Goal: Task Accomplishment & Management: Complete application form

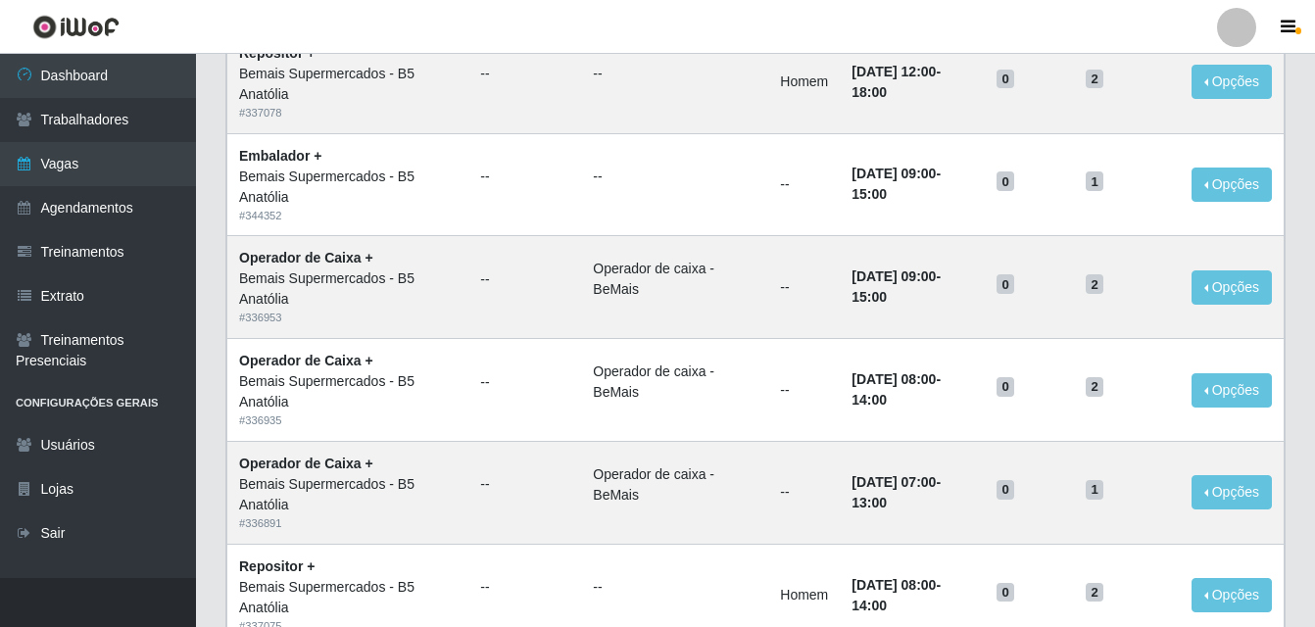
scroll to position [1342, 0]
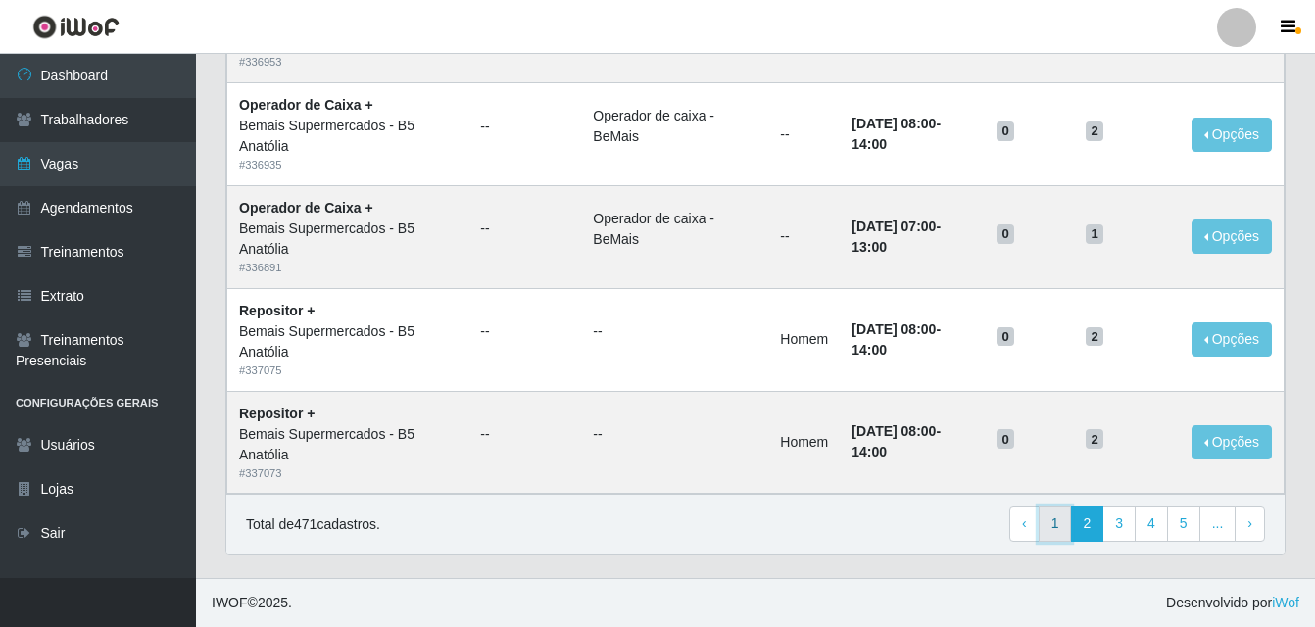
click at [1061, 524] on link "1" at bounding box center [1055, 524] width 33 height 35
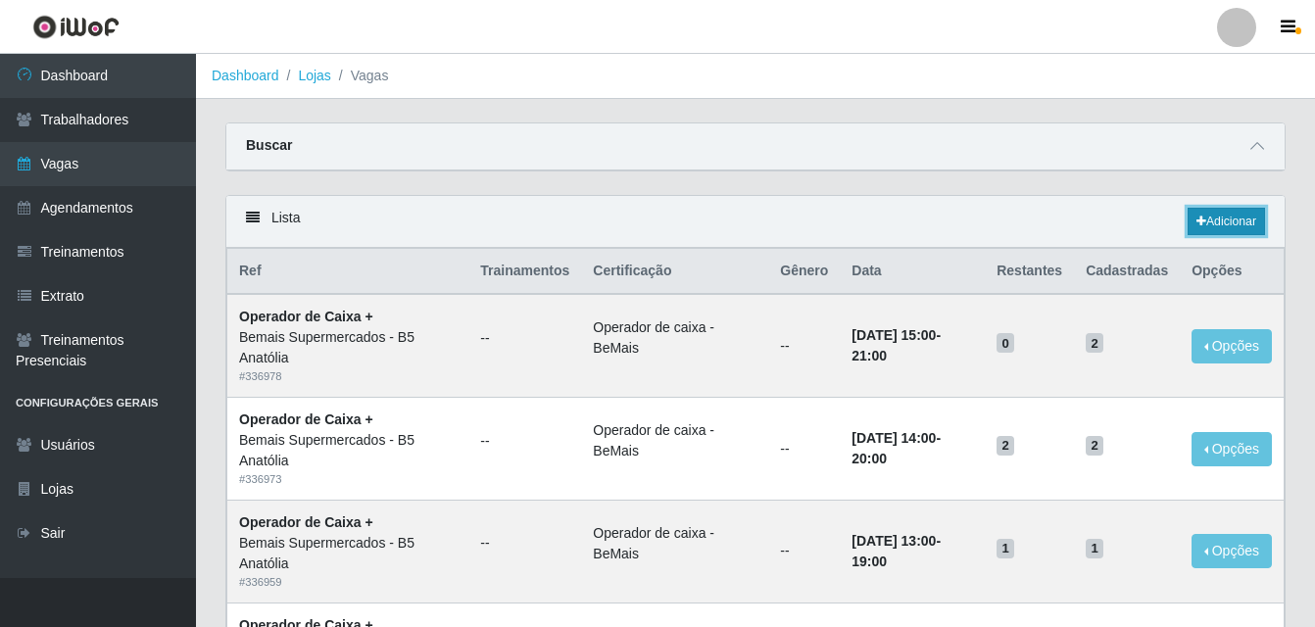
click at [1209, 230] on link "Adicionar" at bounding box center [1226, 221] width 77 height 27
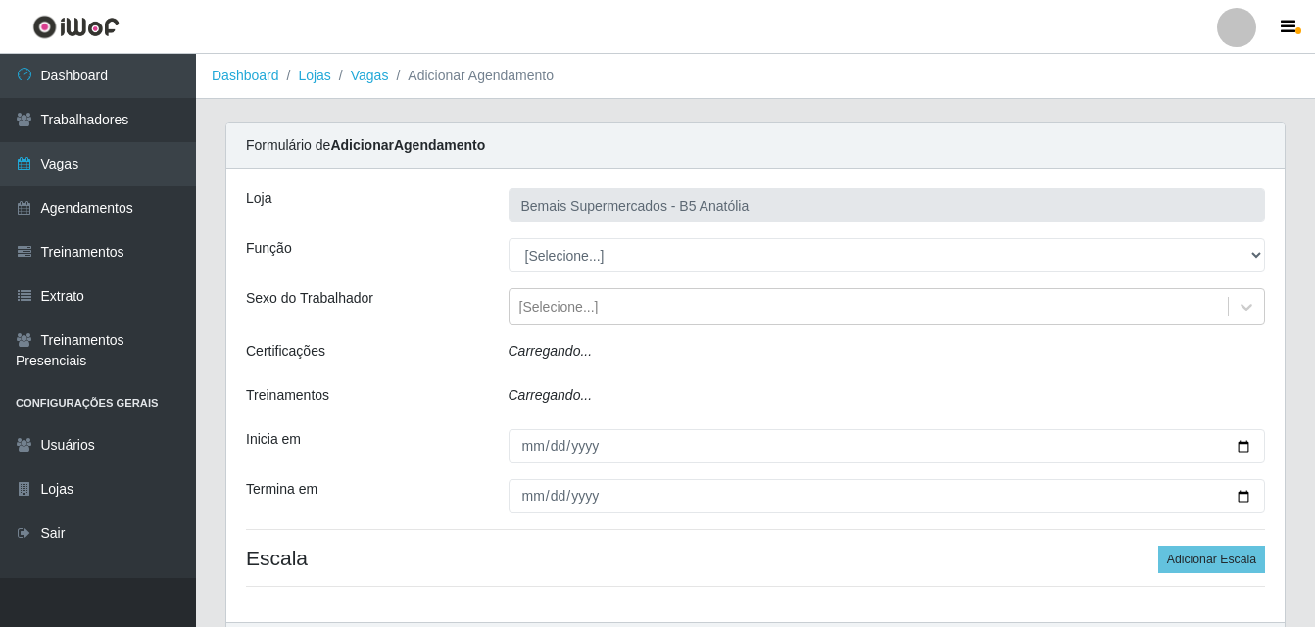
type input "Bemais Supermercados - B5 Anatólia"
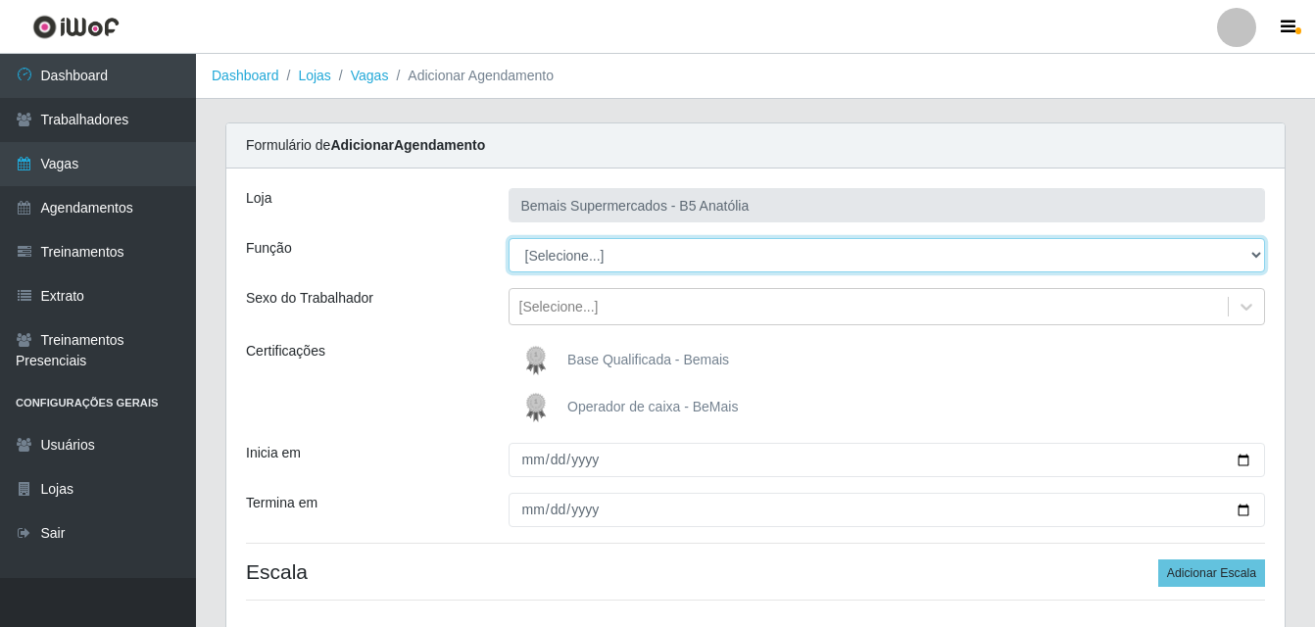
drag, startPoint x: 1258, startPoint y: 258, endPoint x: 1241, endPoint y: 264, distance: 17.7
click at [1258, 258] on select "[Selecione...] ASG ASG + ASG ++ Auxiliar de Estacionamento Auxiliar de Estacion…" at bounding box center [887, 255] width 757 height 34
select select "72"
click at [509, 238] on select "[Selecione...] ASG ASG + ASG ++ Auxiliar de Estacionamento Auxiliar de Estacion…" at bounding box center [887, 255] width 757 height 34
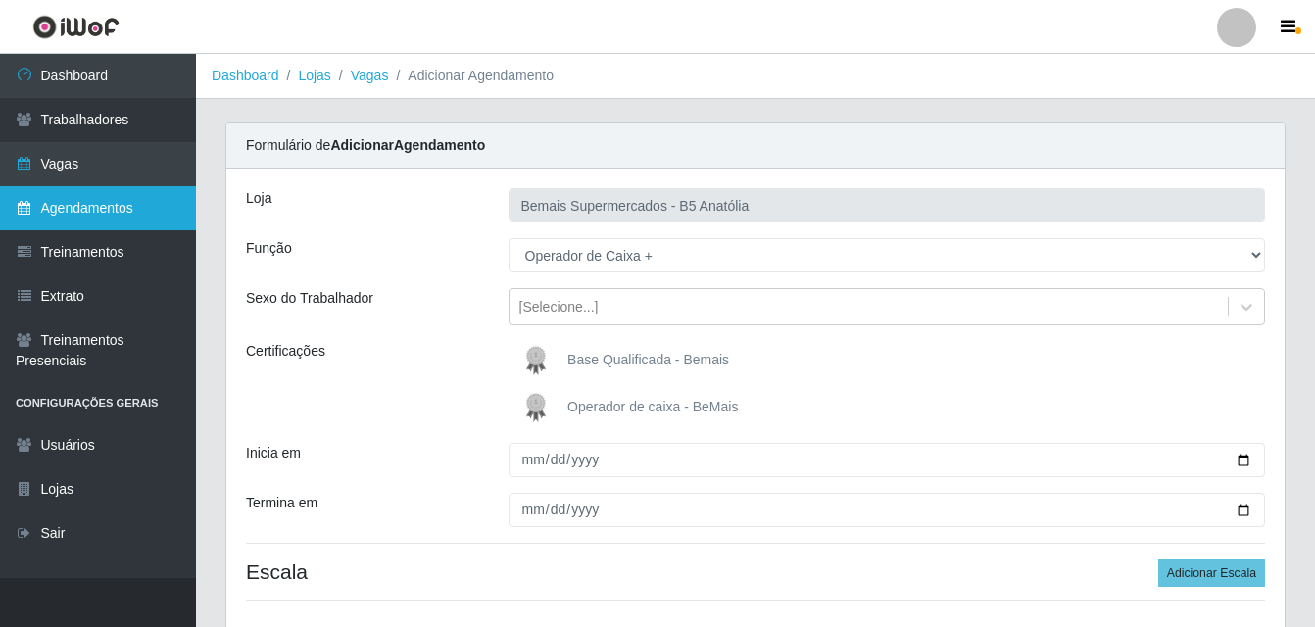
click at [91, 203] on link "Agendamentos" at bounding box center [98, 208] width 196 height 44
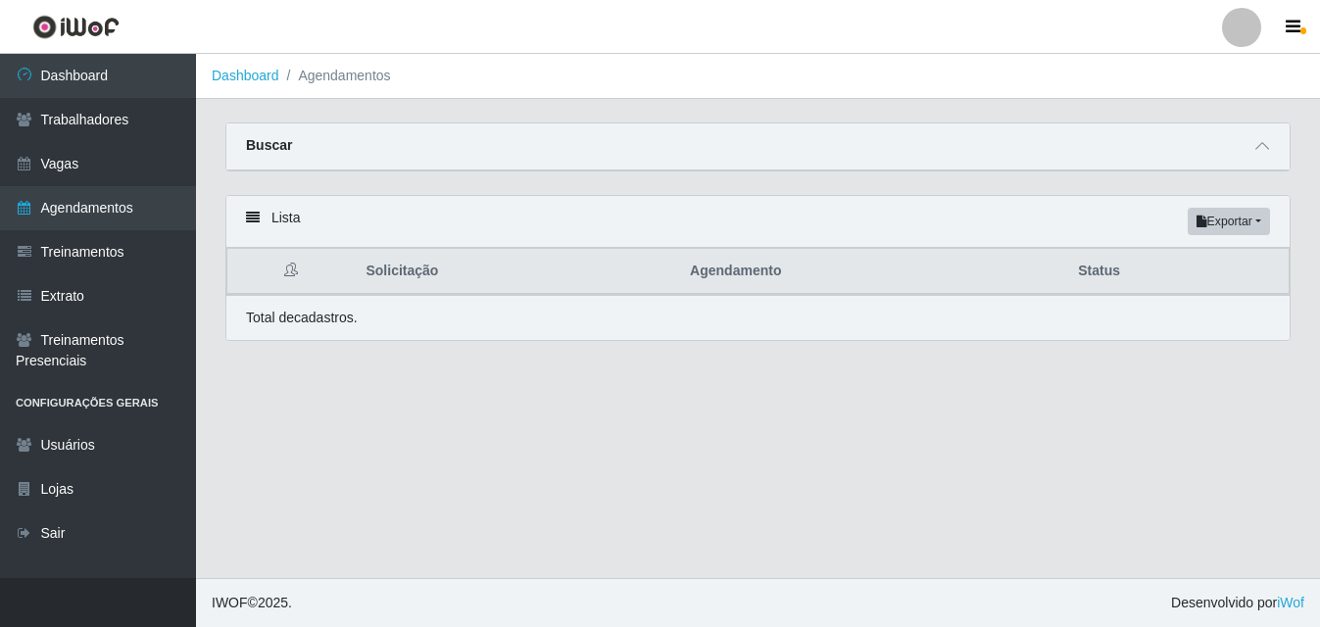
click at [253, 219] on icon at bounding box center [253, 218] width 14 height 14
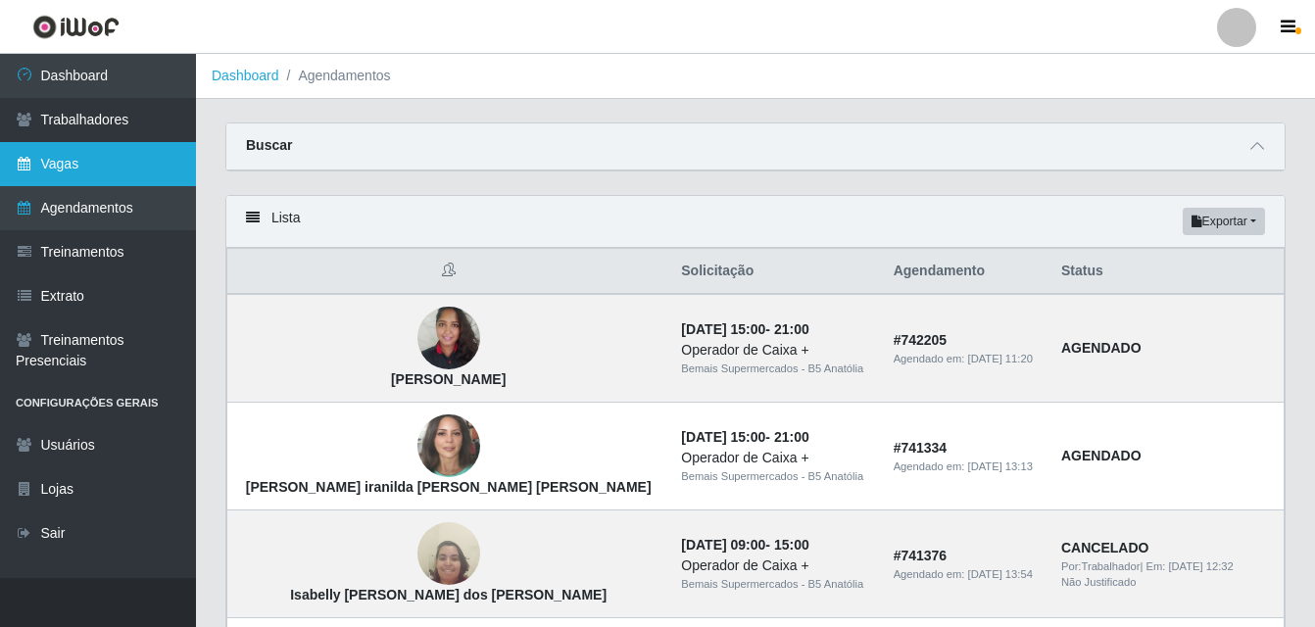
click at [102, 165] on link "Vagas" at bounding box center [98, 164] width 196 height 44
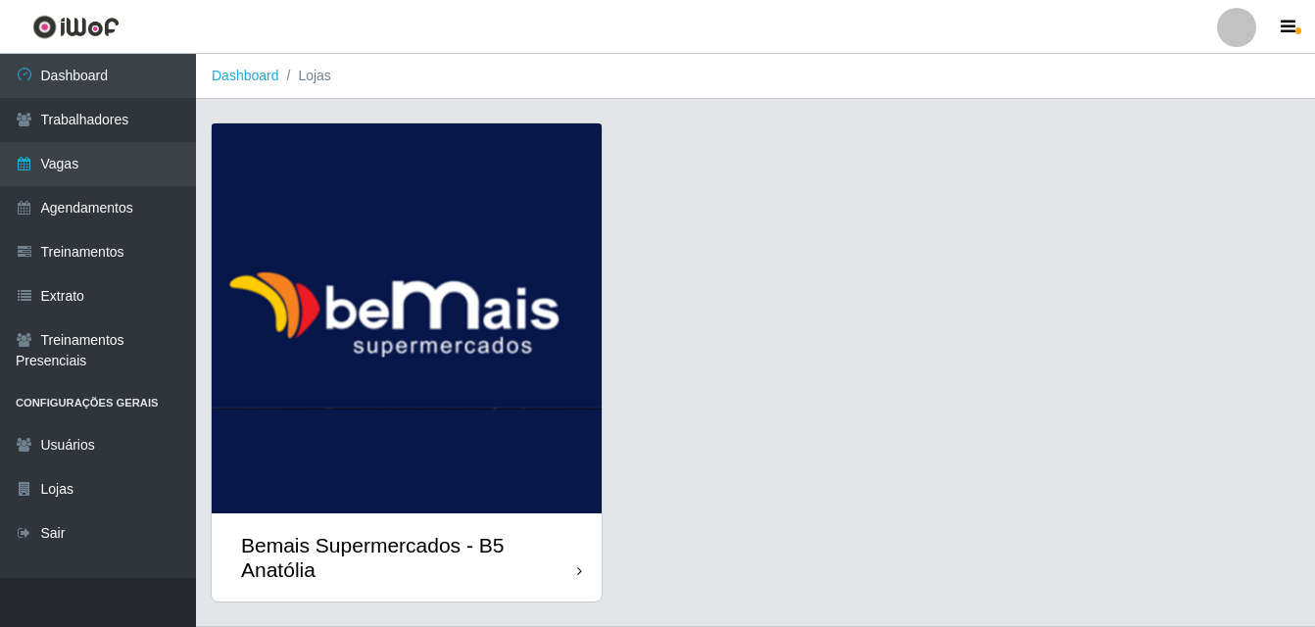
click at [568, 568] on div "Bemais Supermercados - B5 Anatólia" at bounding box center [409, 557] width 336 height 49
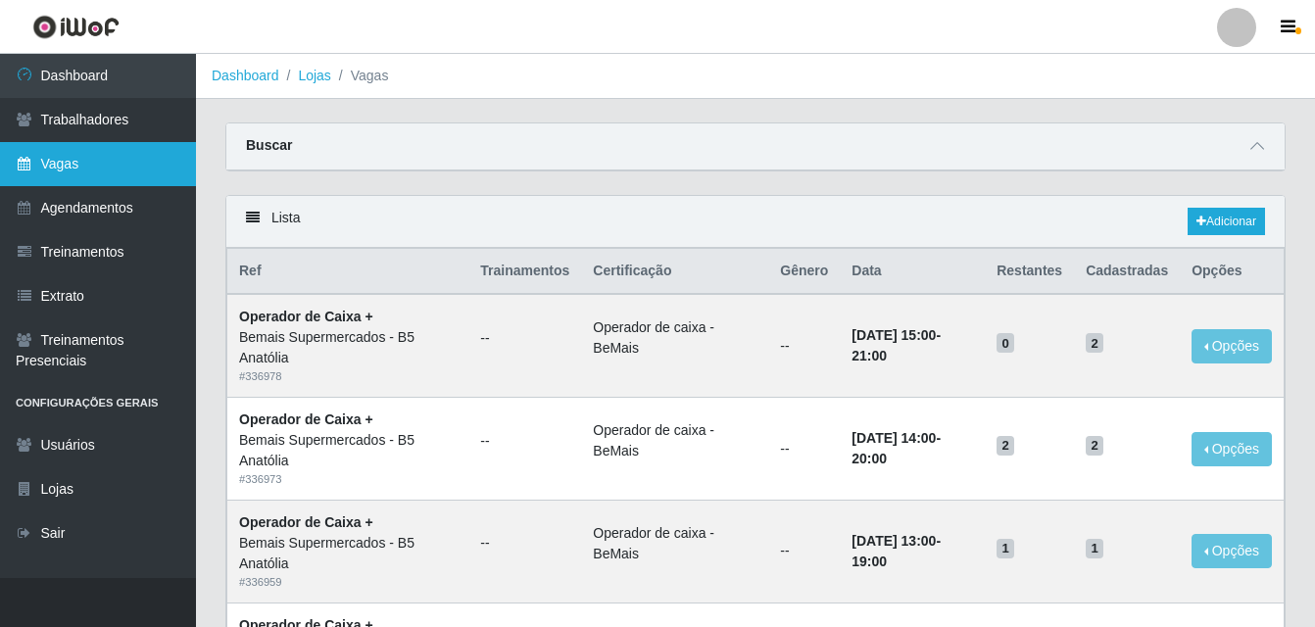
drag, startPoint x: 87, startPoint y: 165, endPoint x: 161, endPoint y: 158, distance: 73.8
click at [88, 165] on link "Vagas" at bounding box center [98, 164] width 196 height 44
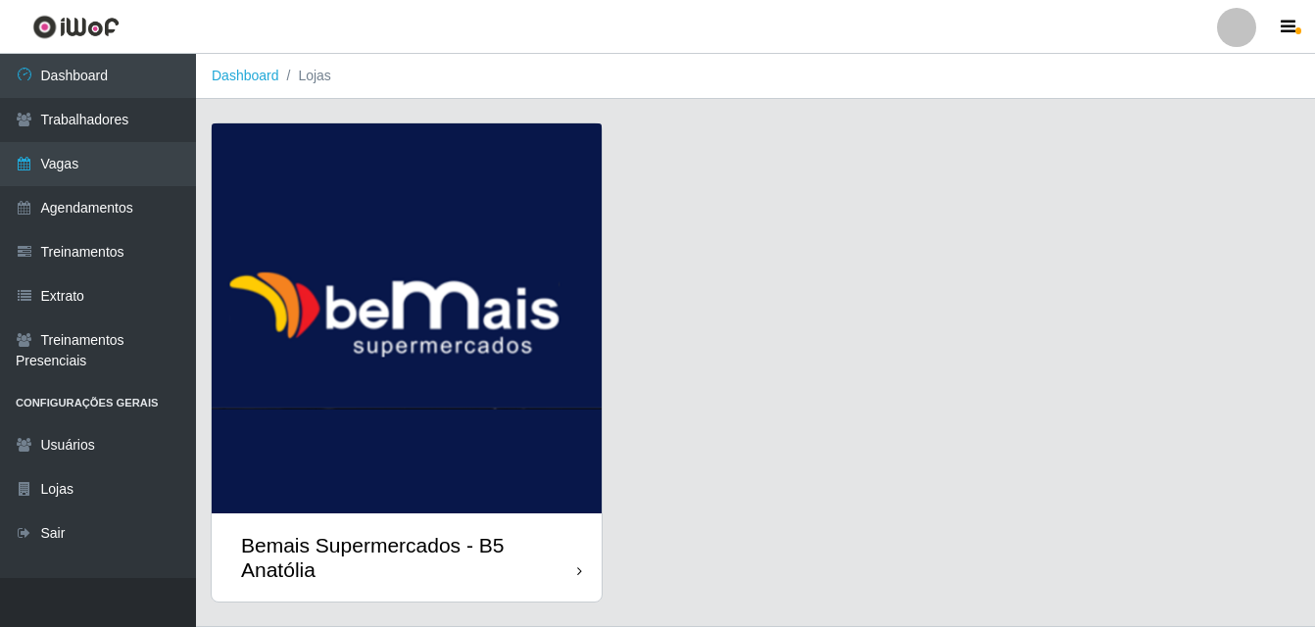
click at [587, 577] on div "Bemais Supermercados - B5 Anatólia" at bounding box center [407, 557] width 390 height 88
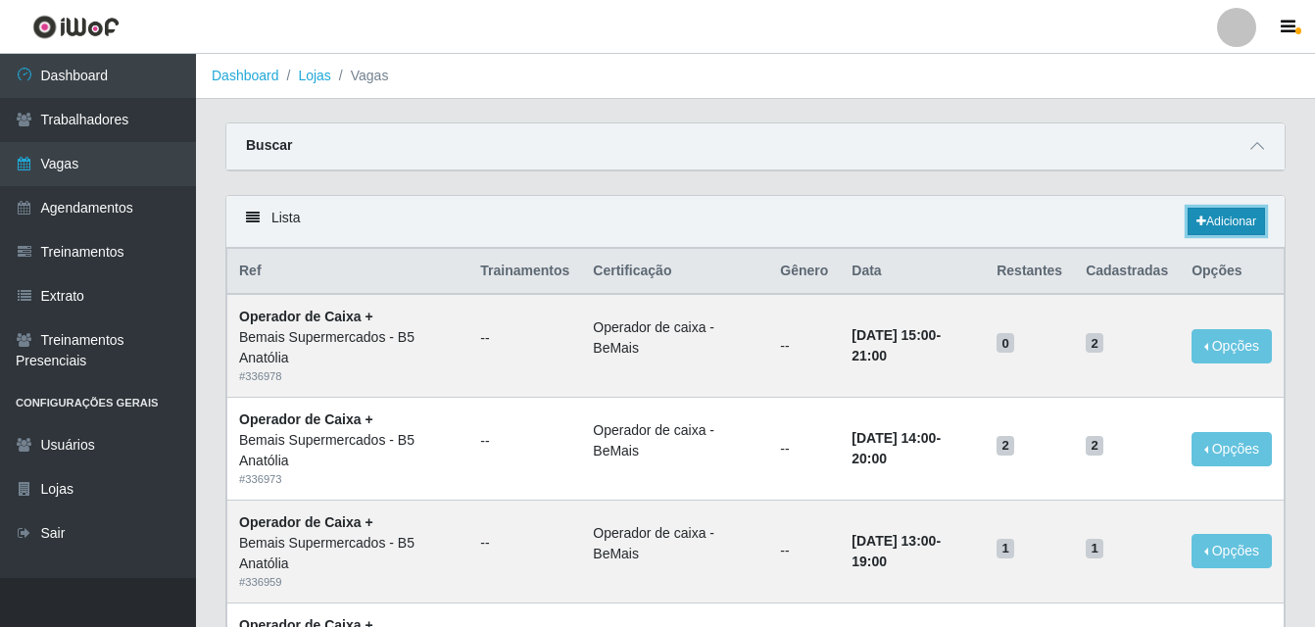
click at [1229, 218] on link "Adicionar" at bounding box center [1226, 221] width 77 height 27
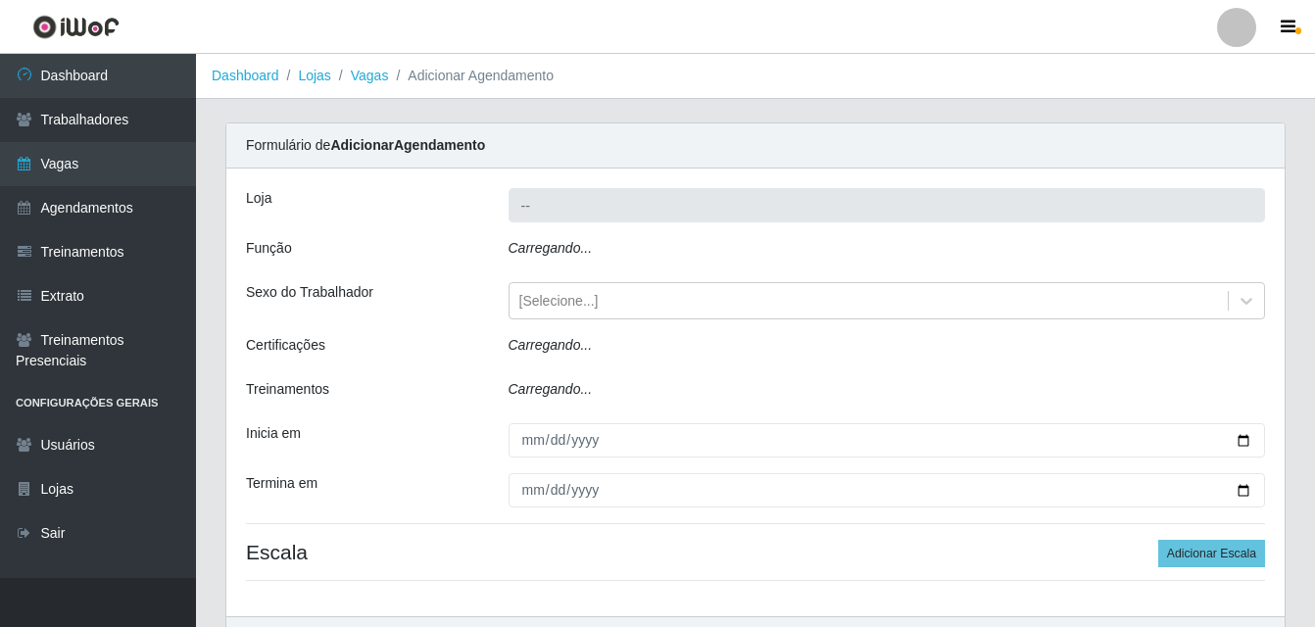
type input "Bemais Supermercados - B5 Anatólia"
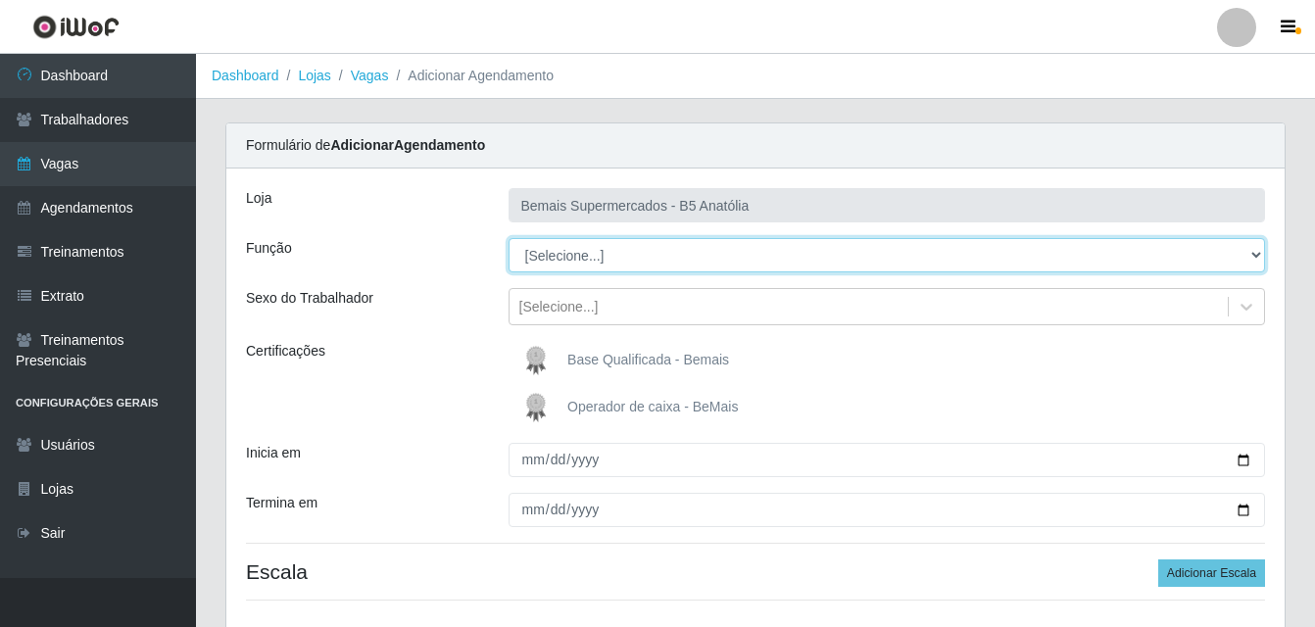
drag, startPoint x: 1251, startPoint y: 255, endPoint x: 1245, endPoint y: 270, distance: 16.7
click at [1251, 259] on select "[Selecione...] ASG ASG + ASG ++ Auxiliar de Estacionamento Auxiliar de Estacion…" at bounding box center [887, 255] width 757 height 34
select select "72"
click at [509, 238] on select "[Selecione...] ASG ASG + ASG ++ Auxiliar de Estacionamento Auxiliar de Estacion…" at bounding box center [887, 255] width 757 height 34
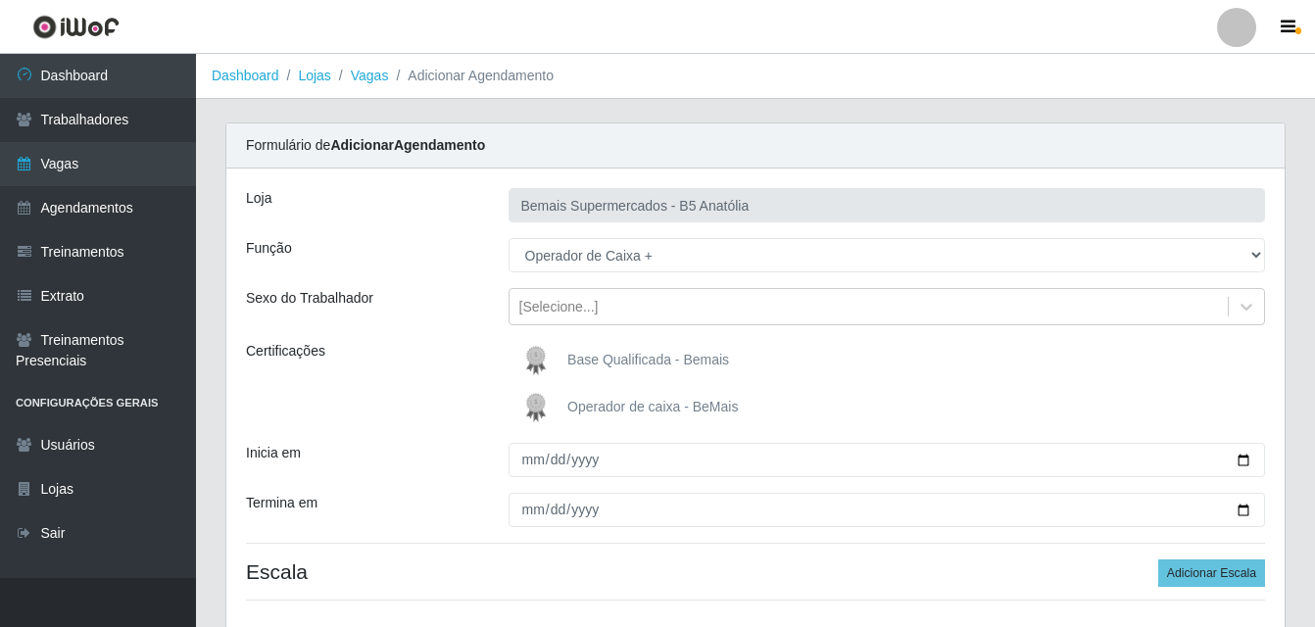
click at [652, 407] on span "Operador de caixa - BeMais" at bounding box center [652, 407] width 170 height 16
click at [0, 0] on input "Operador de caixa - BeMais" at bounding box center [0, 0] width 0 height 0
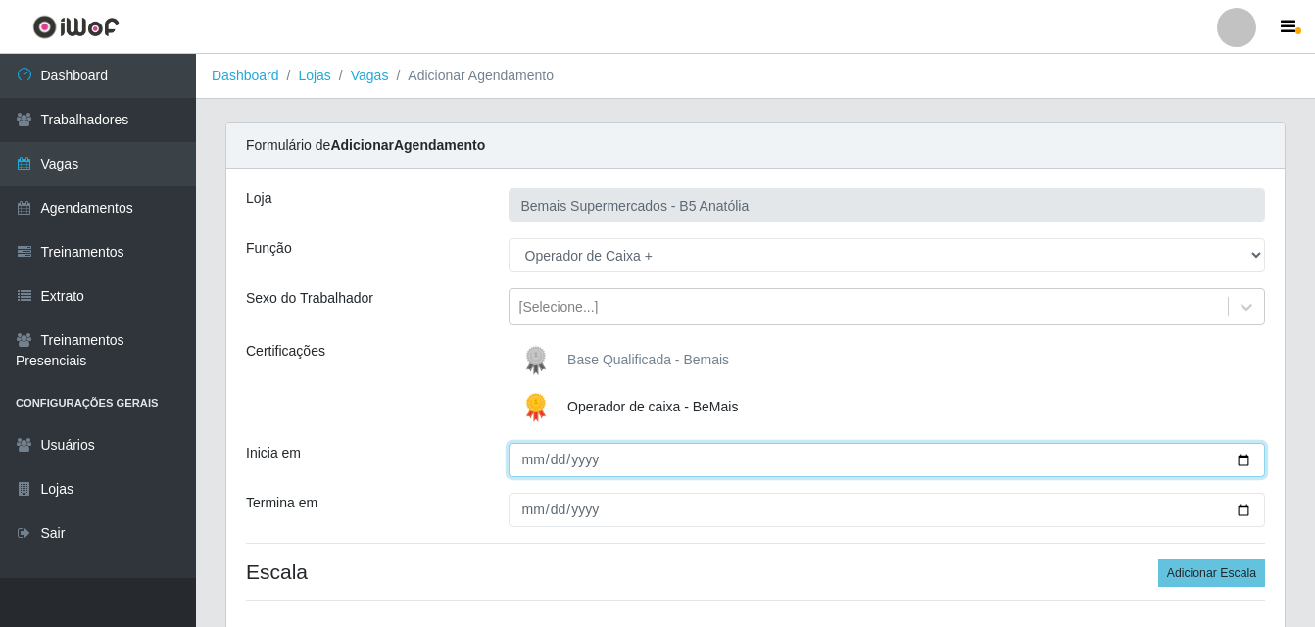
click at [531, 460] on input "Inicia em" at bounding box center [887, 460] width 757 height 34
type input "[DATE]"
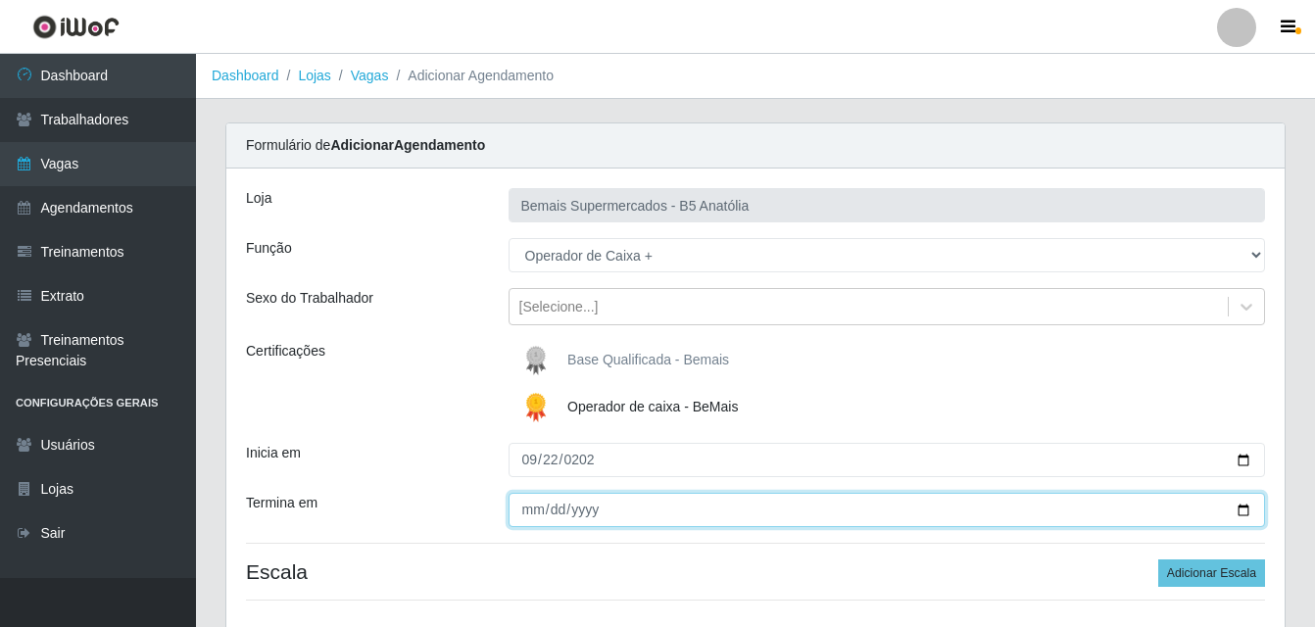
click at [538, 511] on input "Termina em" at bounding box center [887, 510] width 757 height 34
type input "[DATE]"
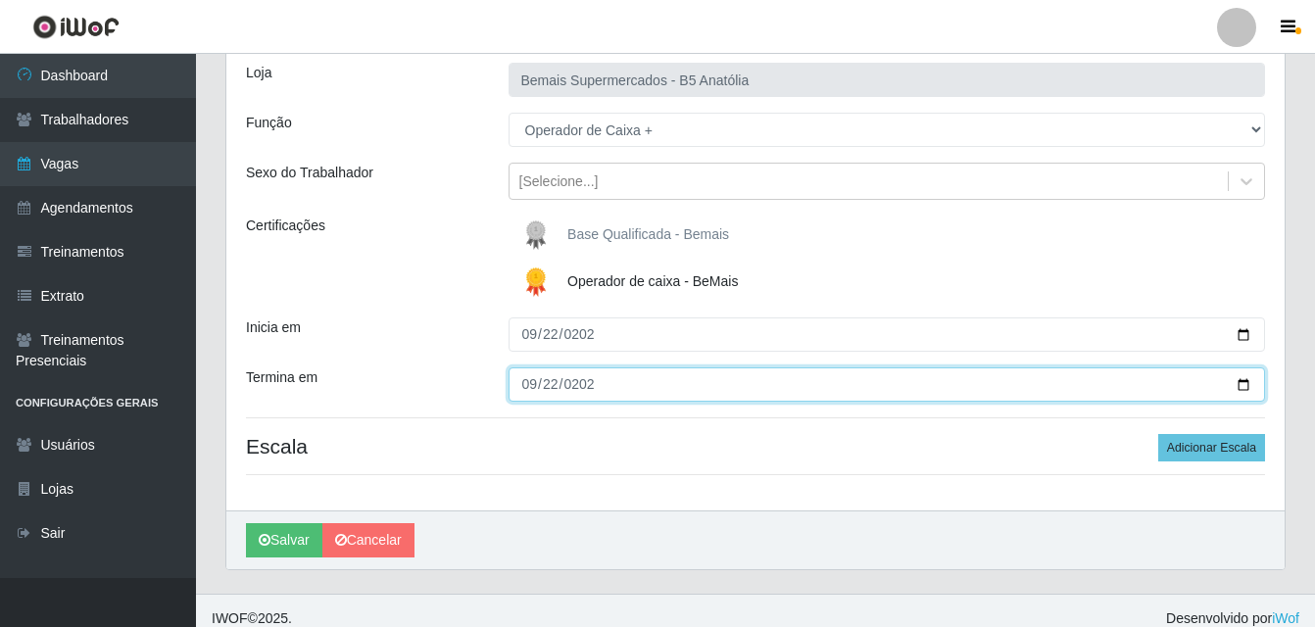
scroll to position [141, 0]
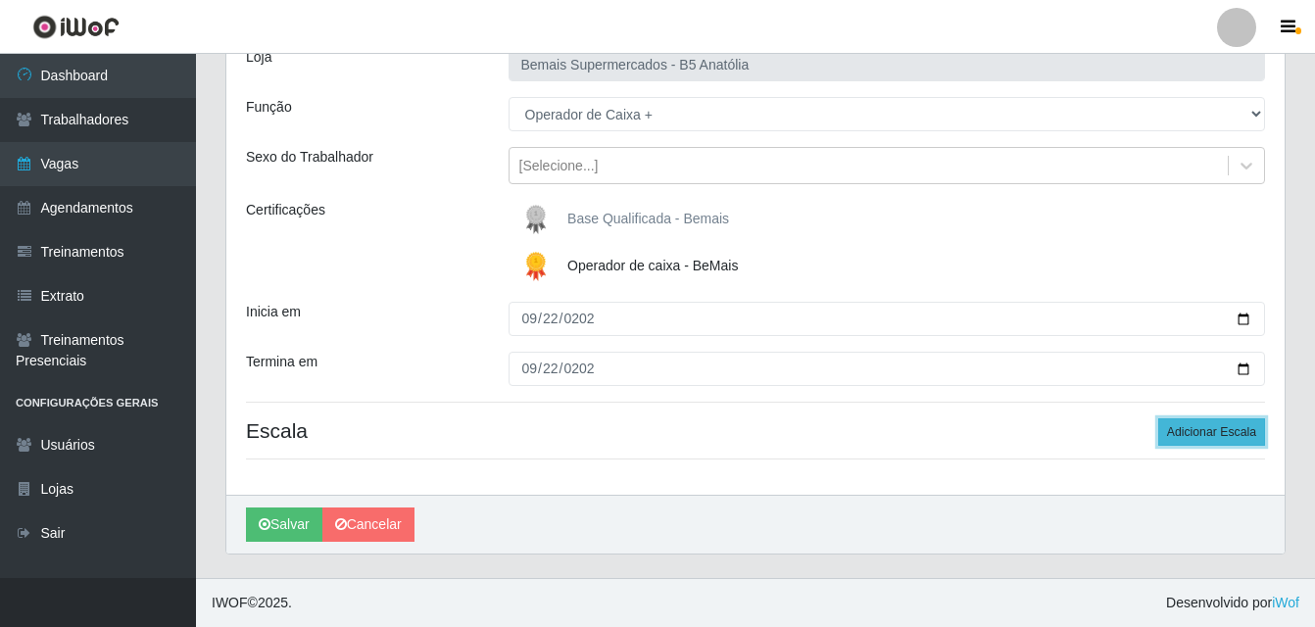
click at [1215, 431] on button "Adicionar Escala" at bounding box center [1211, 431] width 107 height 27
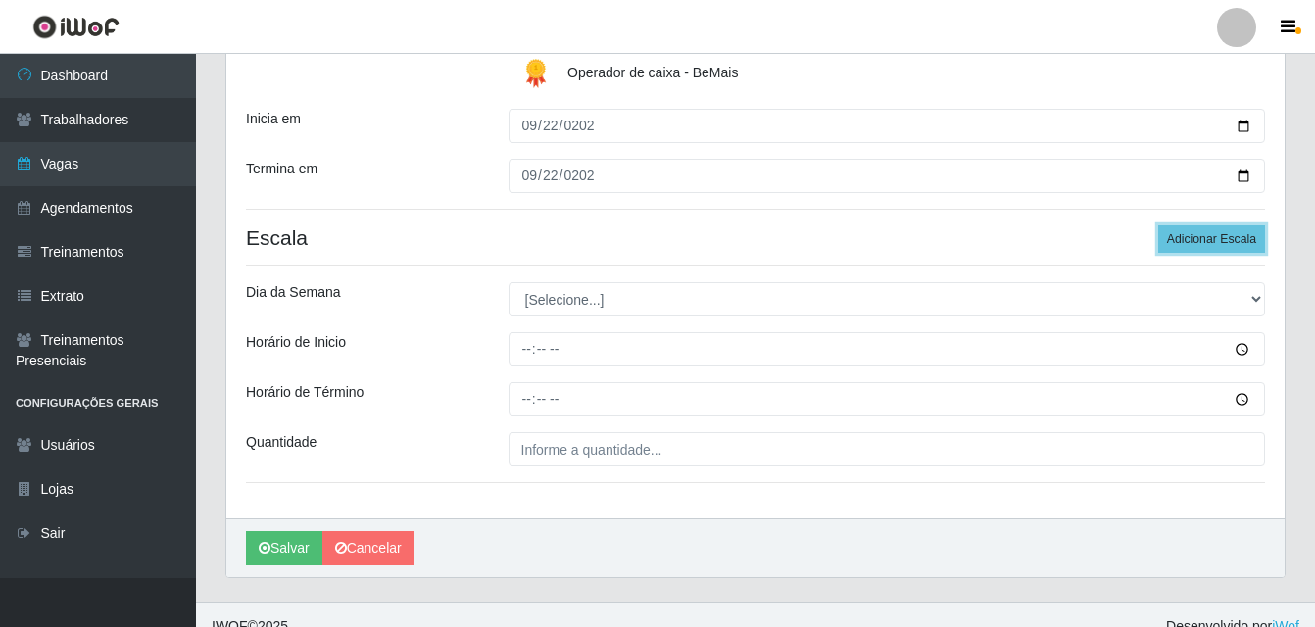
scroll to position [337, 0]
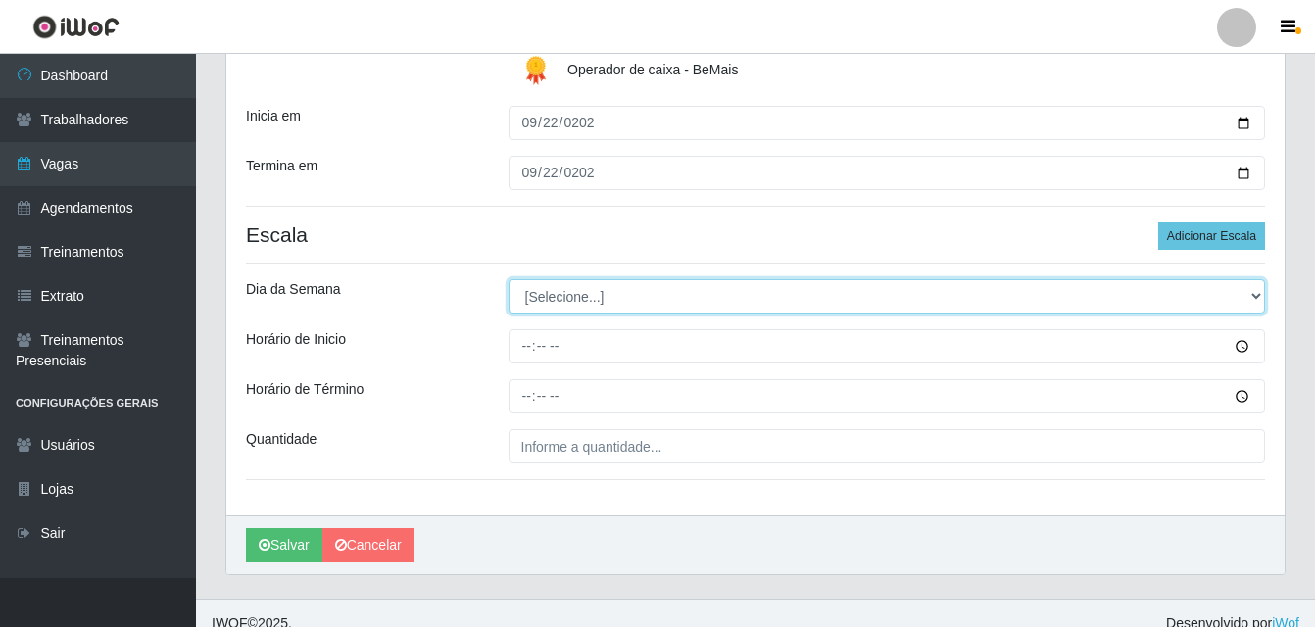
click at [1256, 298] on select "[Selecione...] Segunda Terça Quarta Quinta Sexta Sábado Domingo" at bounding box center [887, 296] width 757 height 34
select select "1"
click at [509, 279] on select "[Selecione...] Segunda Terça Quarta Quinta Sexta Sábado Domingo" at bounding box center [887, 296] width 757 height 34
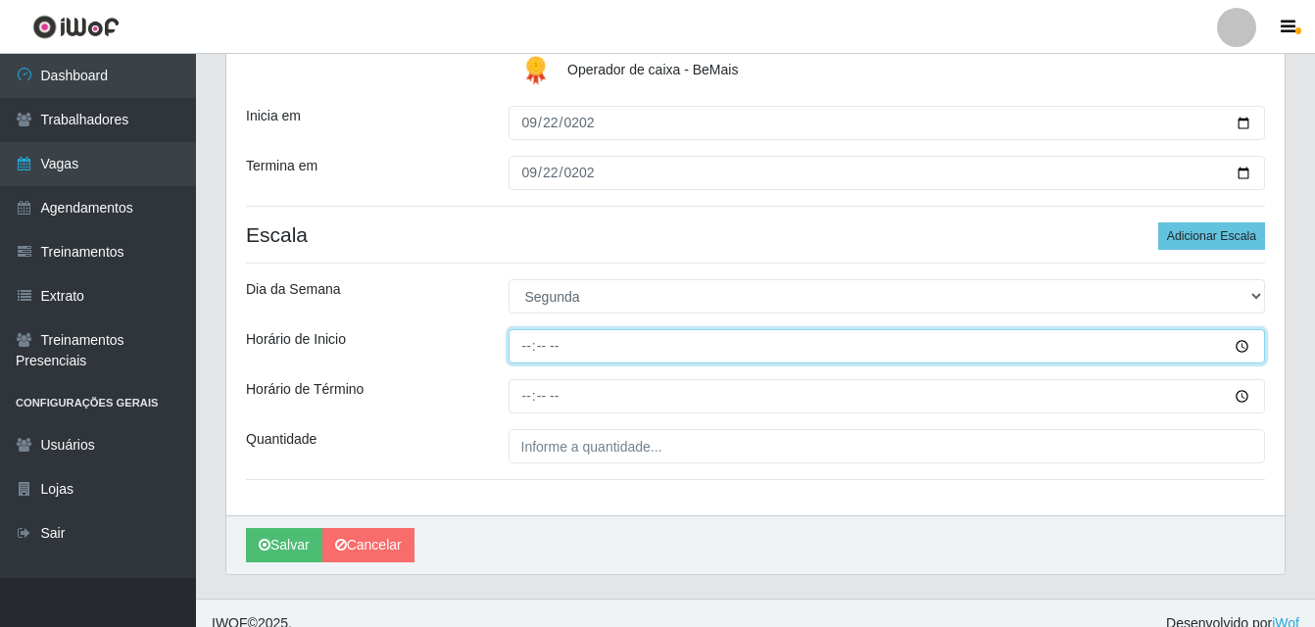
click at [522, 349] on input "Horário de Inicio" at bounding box center [887, 346] width 757 height 34
type input "15:00"
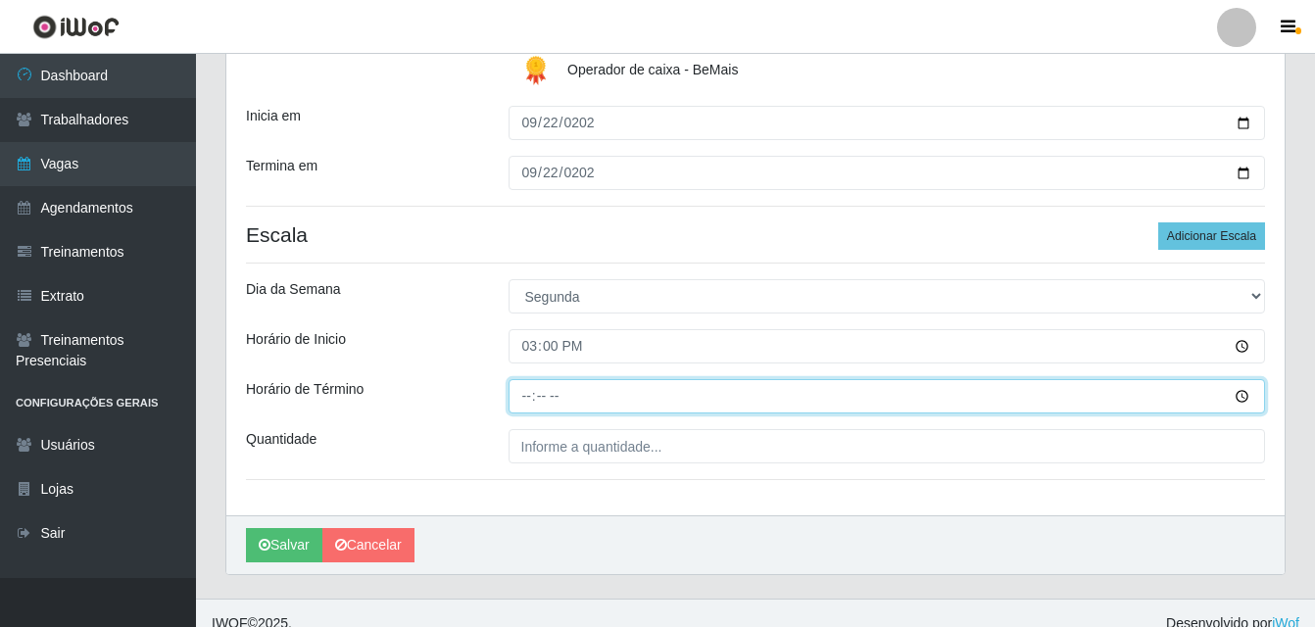
click at [521, 392] on input "Horário de Término" at bounding box center [887, 396] width 757 height 34
type input "21:00"
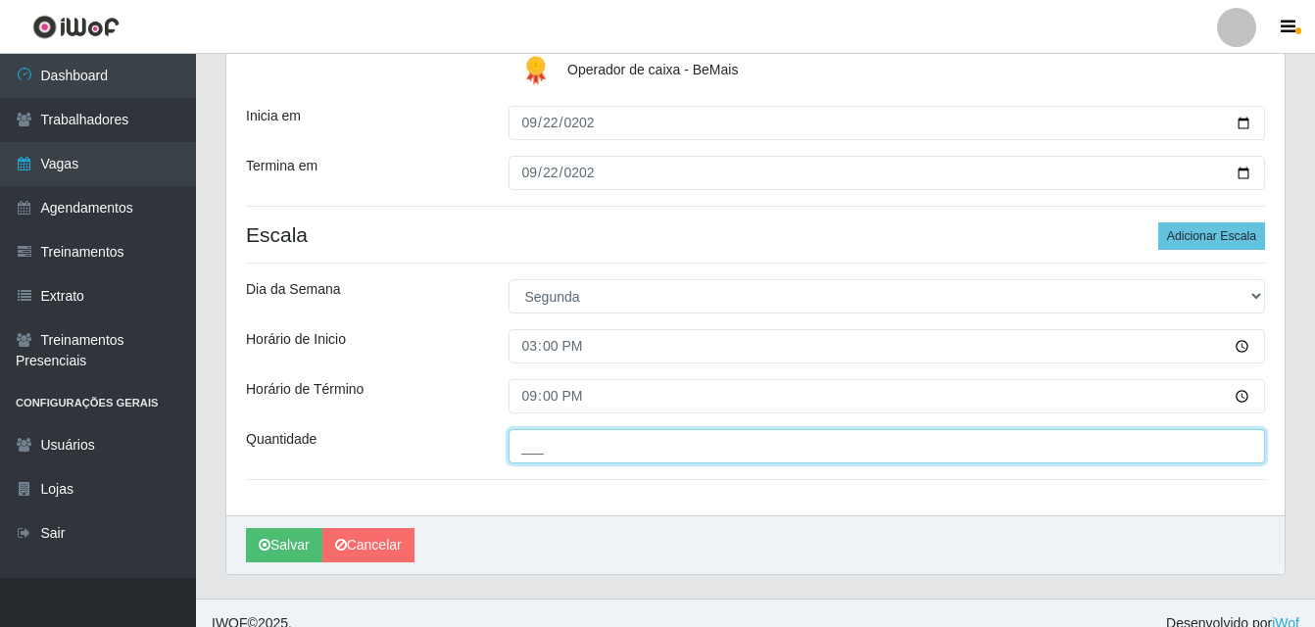
click at [572, 452] on input "___" at bounding box center [887, 446] width 757 height 34
type input "03_"
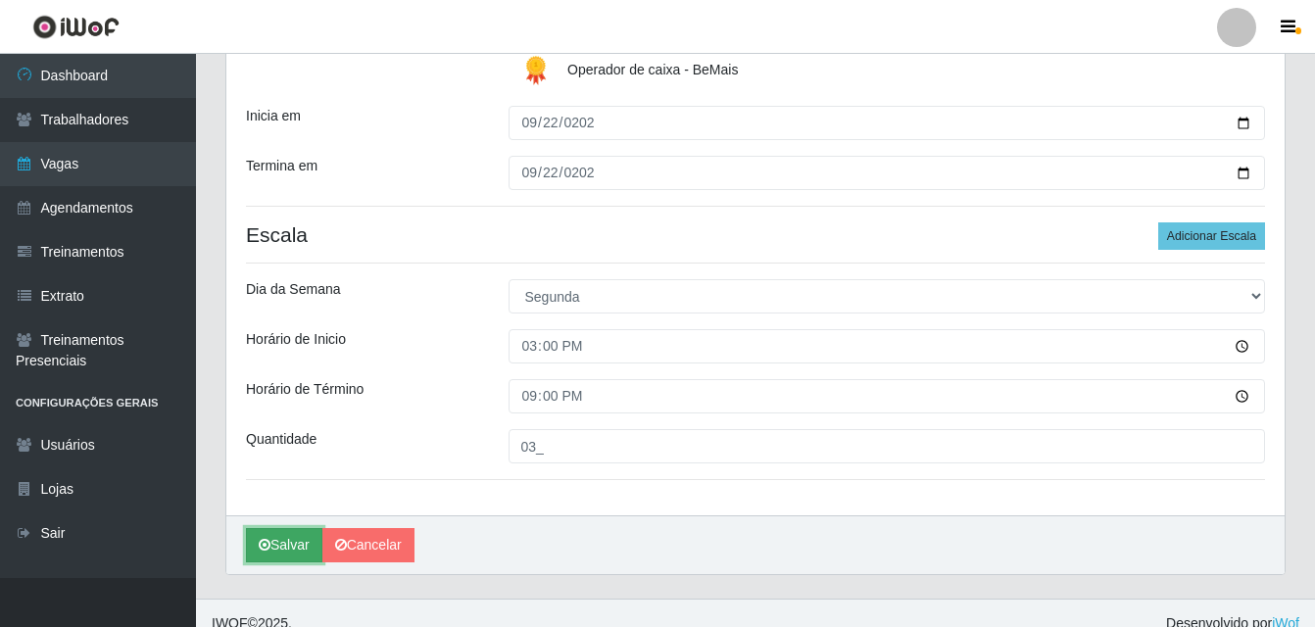
click at [293, 552] on button "Salvar" at bounding box center [284, 545] width 76 height 34
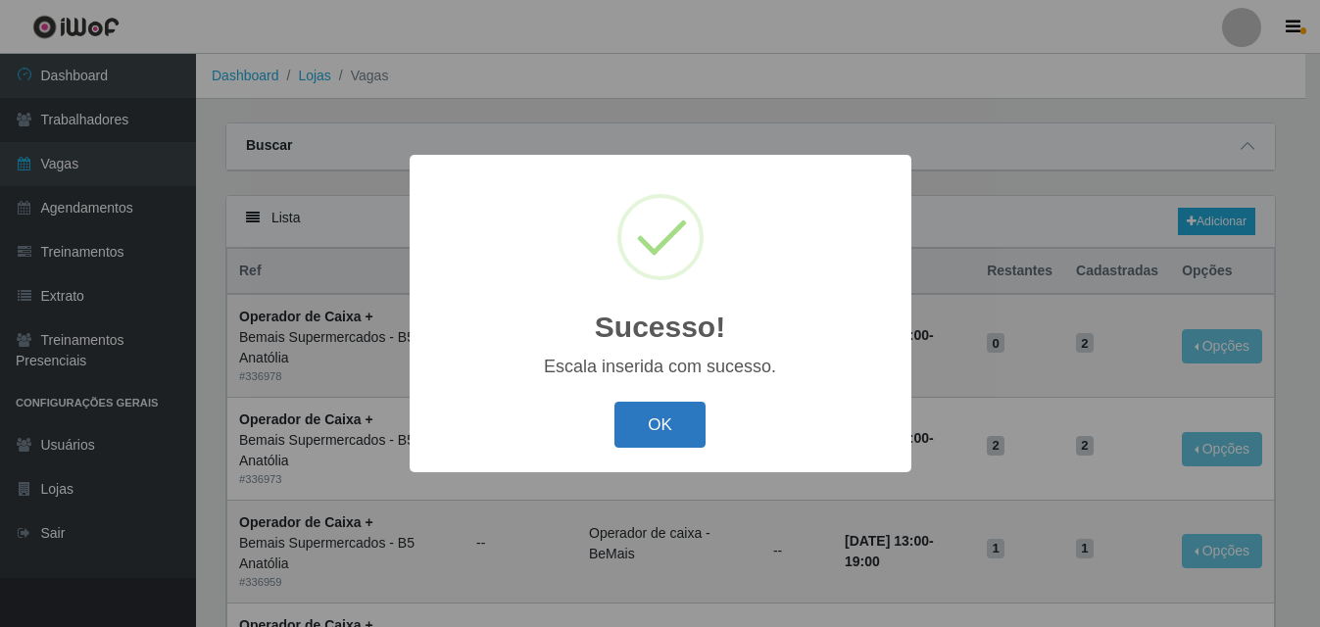
click at [657, 428] on button "OK" at bounding box center [659, 425] width 91 height 46
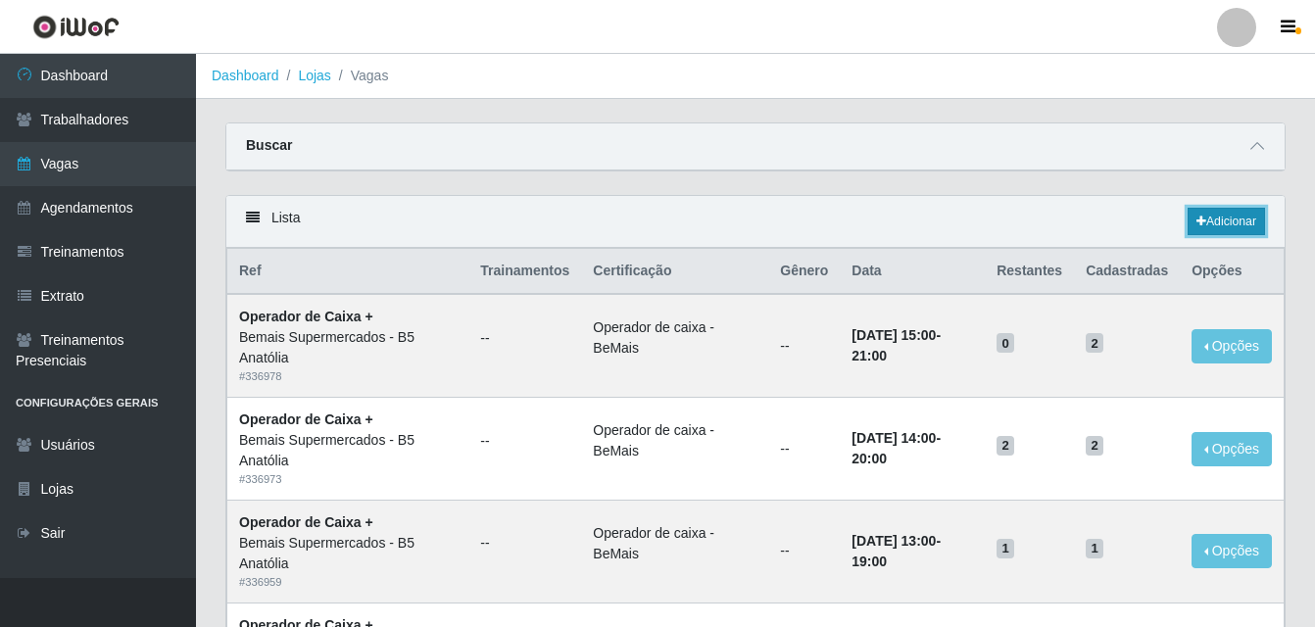
click at [1222, 226] on link "Adicionar" at bounding box center [1226, 221] width 77 height 27
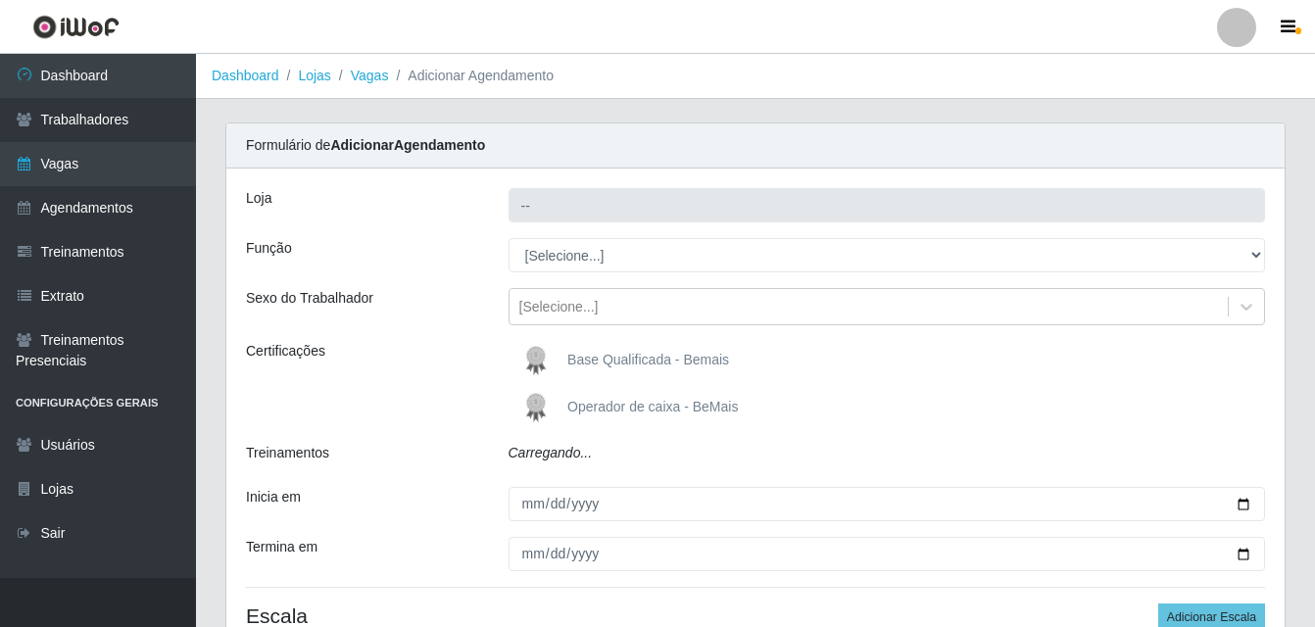
type input "Bemais Supermercados - B5 Anatólia"
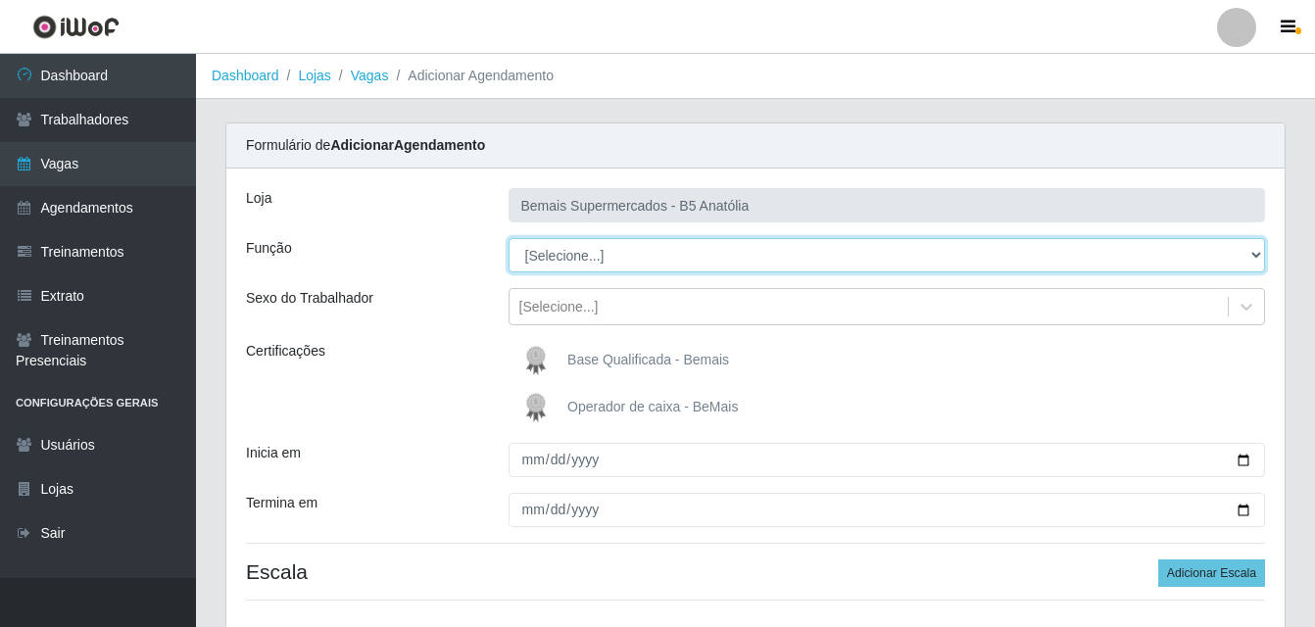
drag, startPoint x: 1254, startPoint y: 258, endPoint x: 1238, endPoint y: 258, distance: 16.7
click at [1254, 258] on select "[Selecione...] ASG ASG + ASG ++ Auxiliar de Estacionamento Auxiliar de Estacion…" at bounding box center [887, 255] width 757 height 34
select select "72"
click at [509, 238] on select "[Selecione...] ASG ASG + ASG ++ Auxiliar de Estacionamento Auxiliar de Estacion…" at bounding box center [887, 255] width 757 height 34
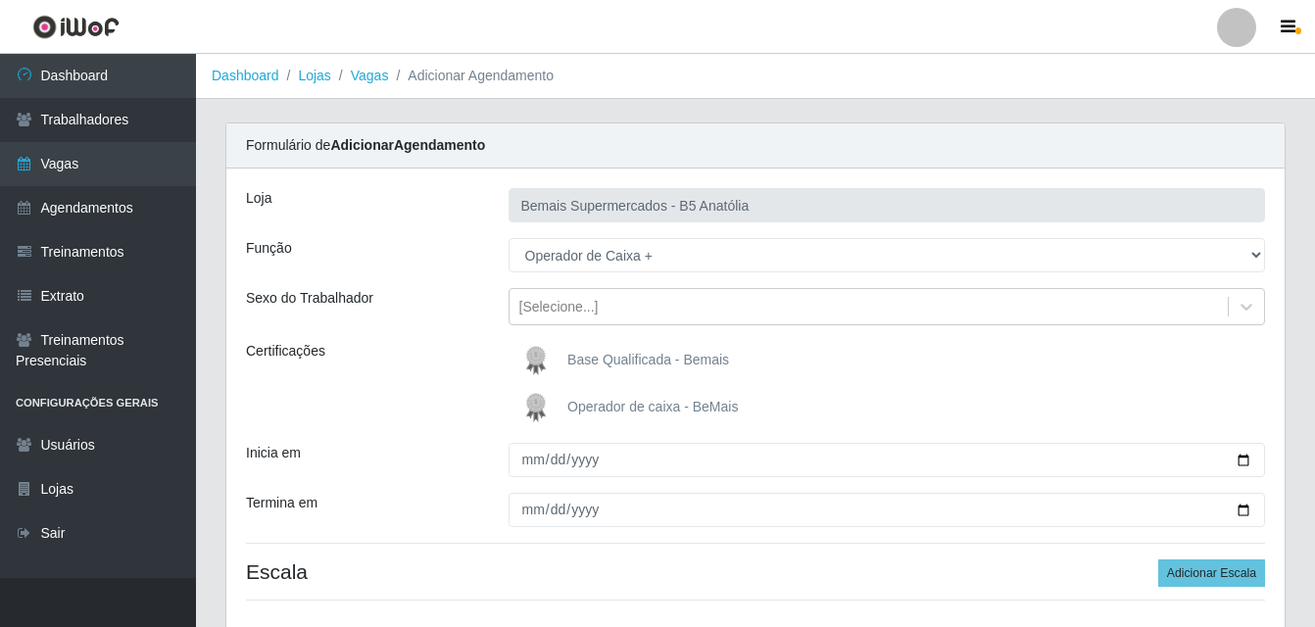
click at [668, 410] on span "Operador de caixa - BeMais" at bounding box center [652, 407] width 170 height 16
click at [0, 0] on input "Operador de caixa - BeMais" at bounding box center [0, 0] width 0 height 0
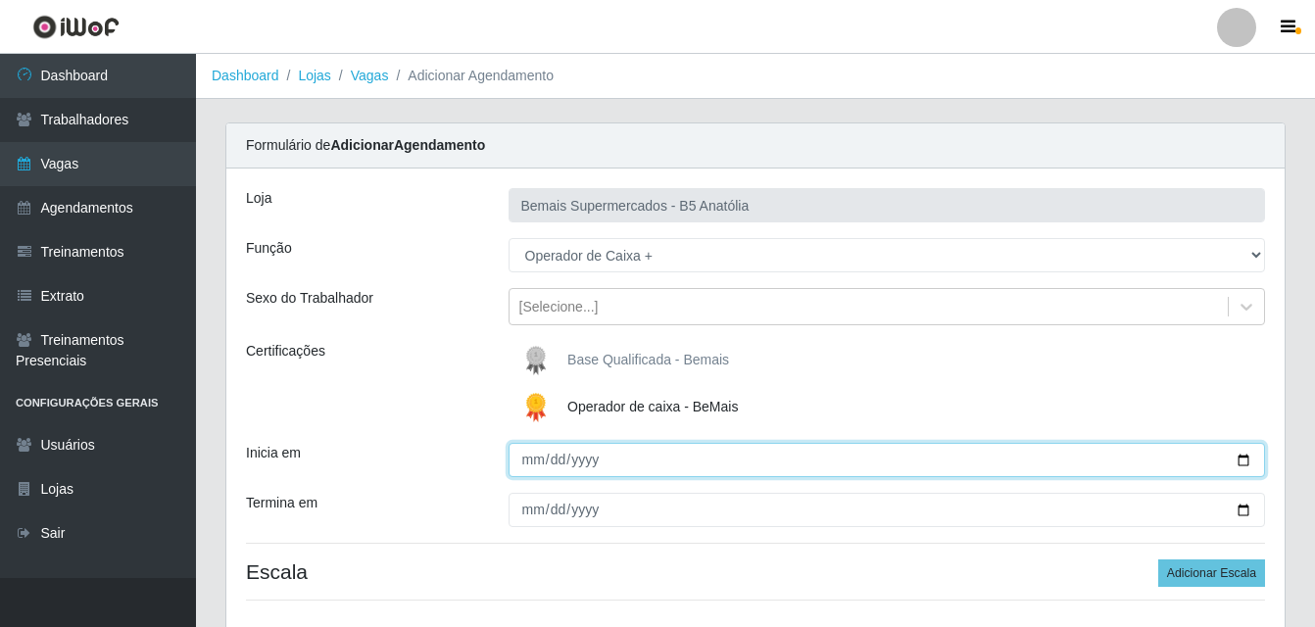
click at [532, 465] on input "Inicia em" at bounding box center [887, 460] width 757 height 34
type input "[DATE]"
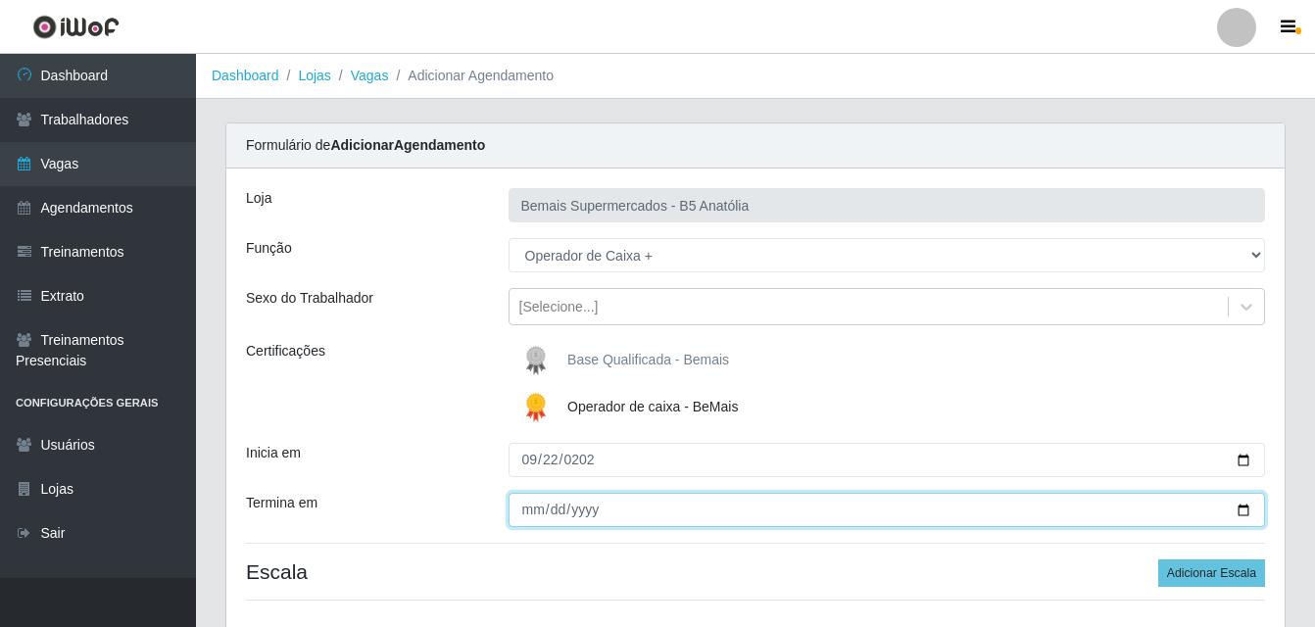
click at [531, 506] on input "Termina em" at bounding box center [887, 510] width 757 height 34
type input "[DATE]"
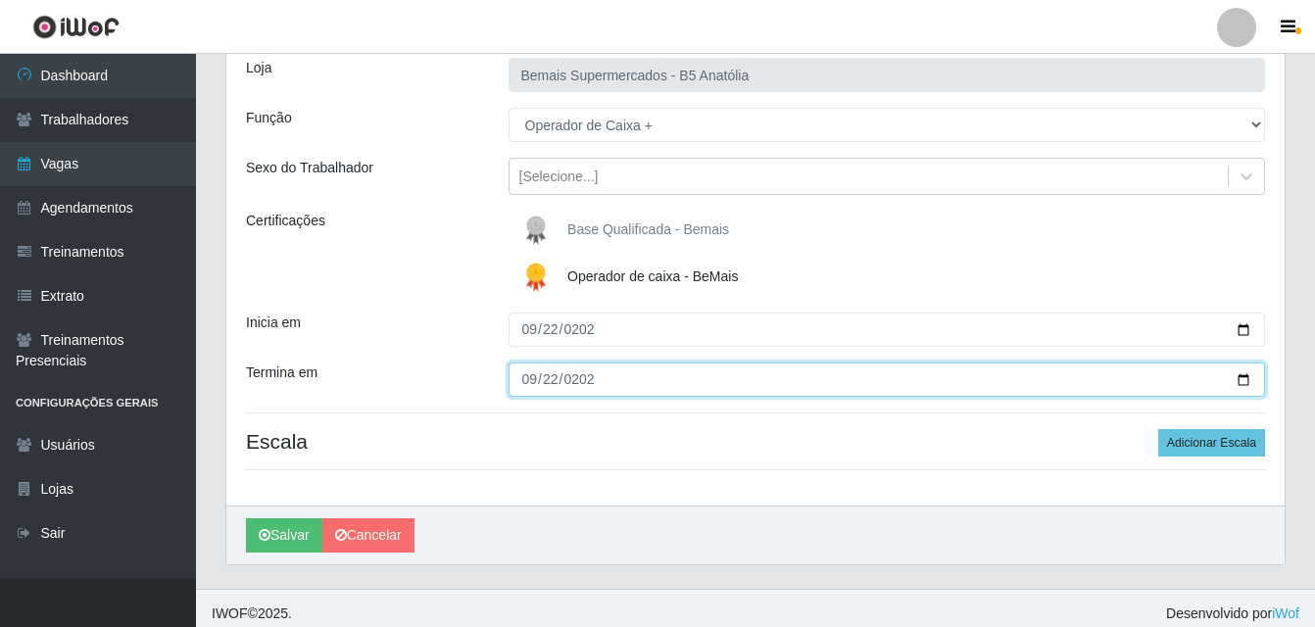
scroll to position [141, 0]
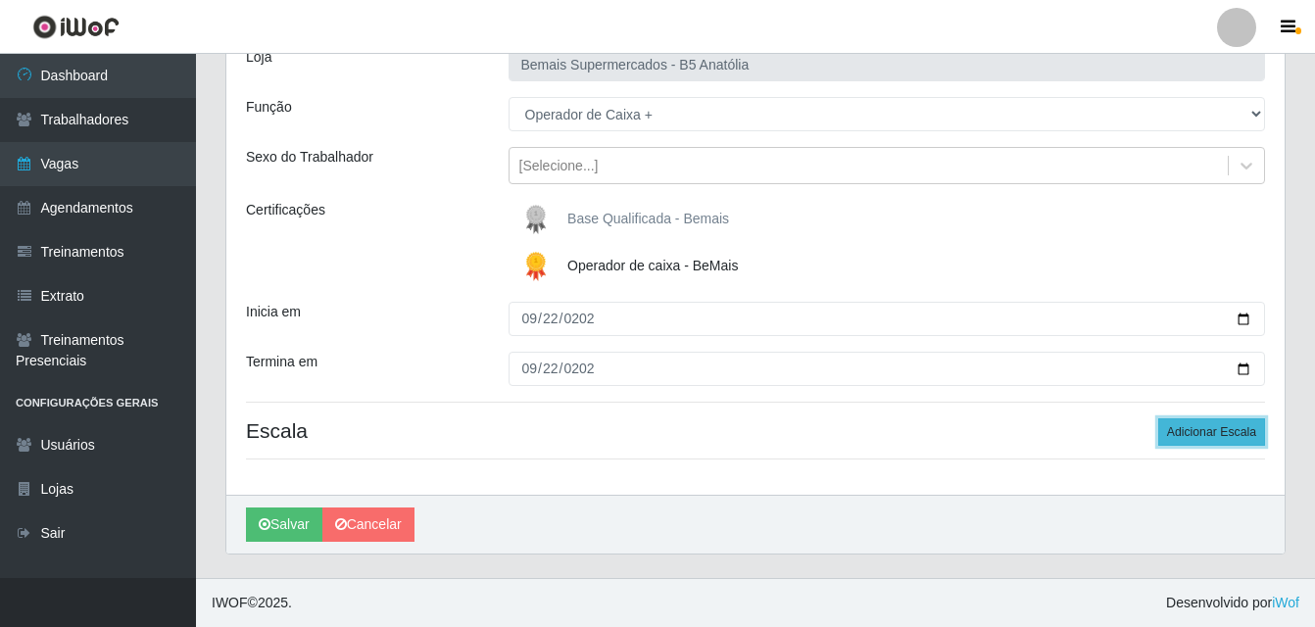
click at [1198, 439] on button "Adicionar Escala" at bounding box center [1211, 431] width 107 height 27
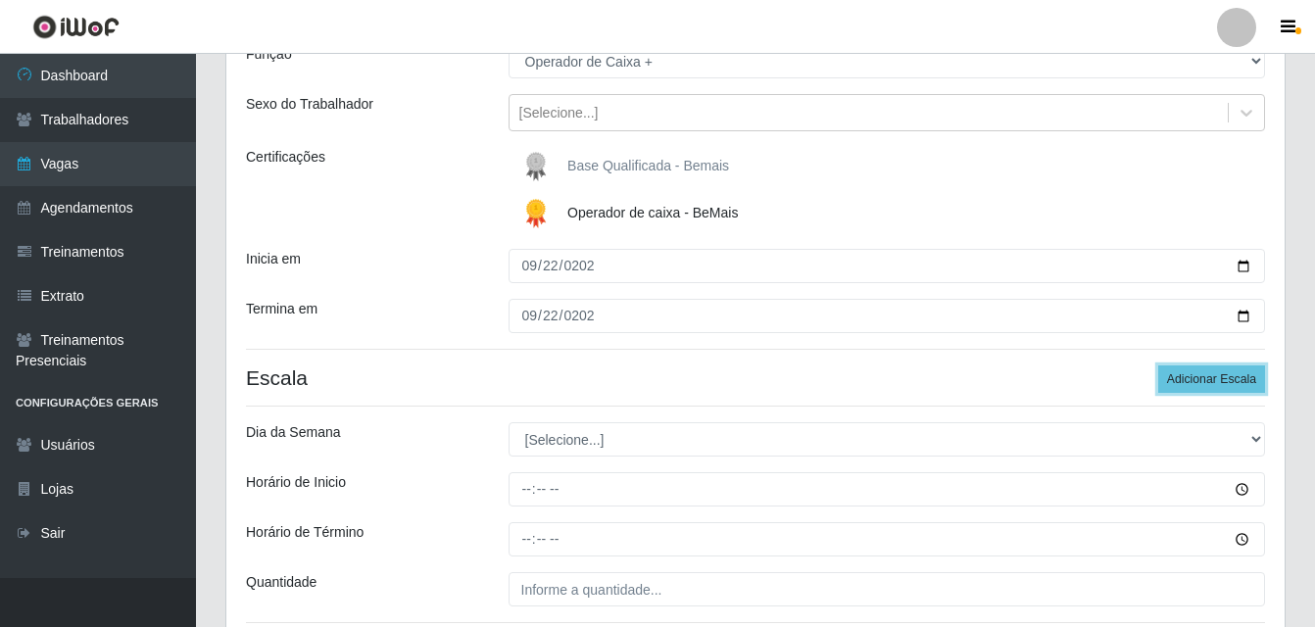
scroll to position [239, 0]
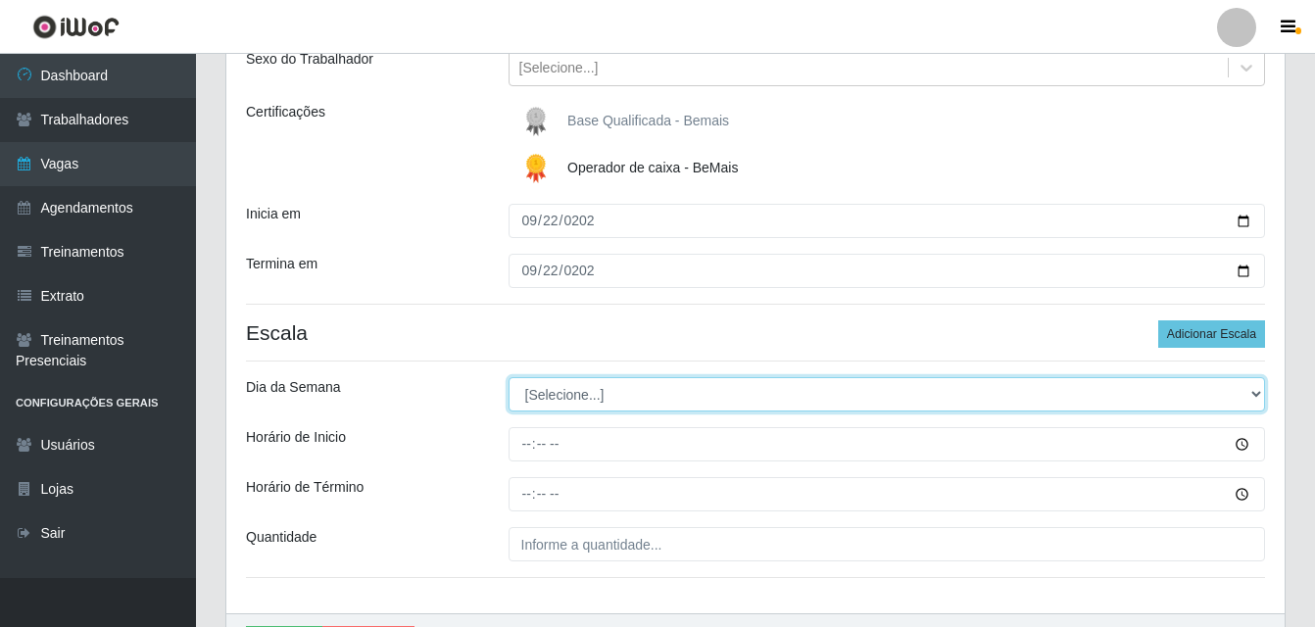
click at [1255, 396] on select "[Selecione...] Segunda Terça Quarta Quinta Sexta Sábado Domingo" at bounding box center [887, 394] width 757 height 34
select select "1"
click at [509, 377] on select "[Selecione...] Segunda Terça Quarta Quinta Sexta Sábado Domingo" at bounding box center [887, 394] width 757 height 34
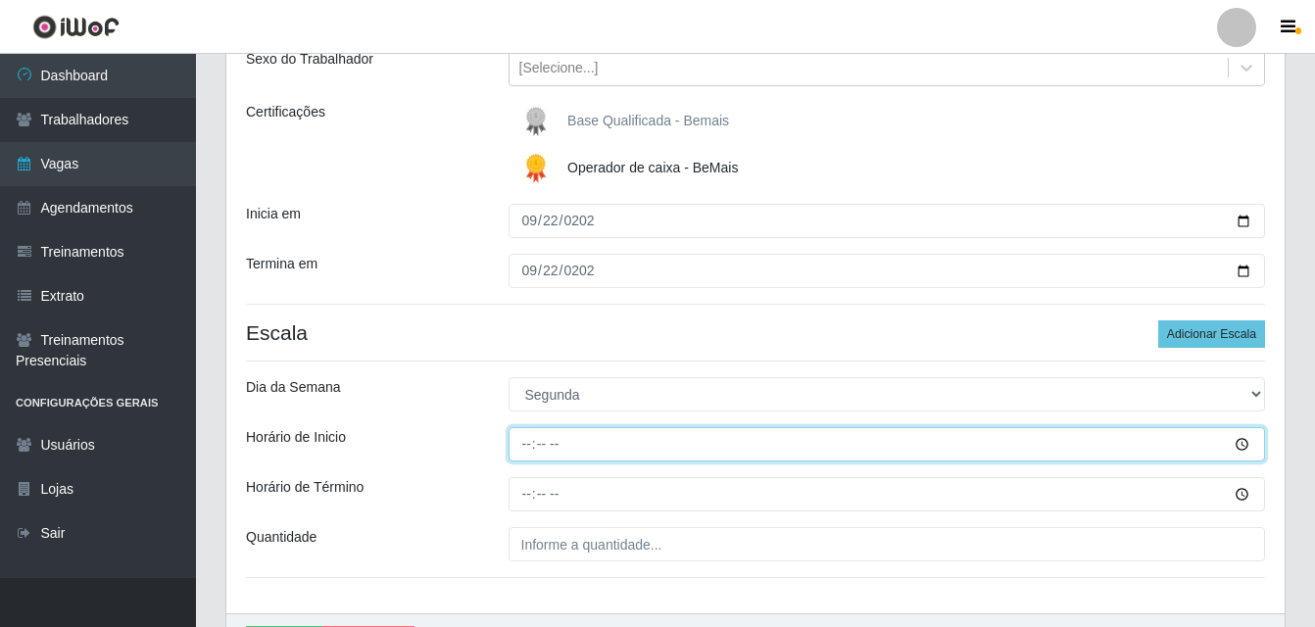
click at [523, 446] on input "Horário de Inicio" at bounding box center [887, 444] width 757 height 34
type input "16:00"
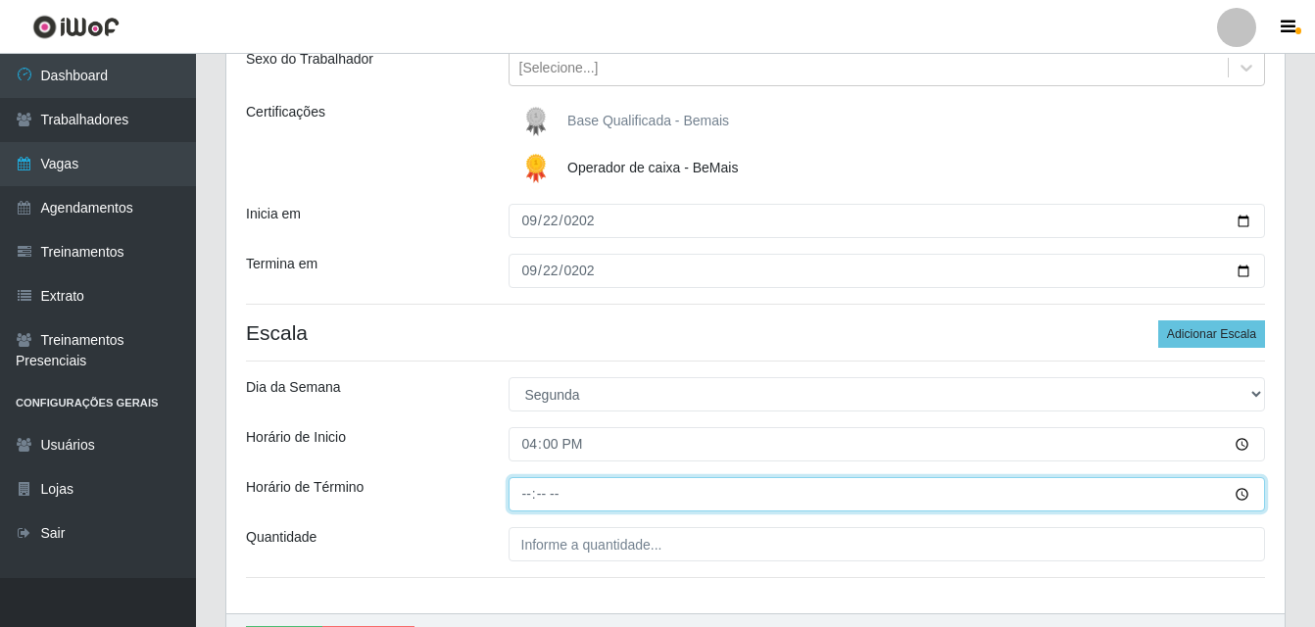
click at [527, 494] on input "Horário de Término" at bounding box center [887, 494] width 757 height 34
type input "22:00"
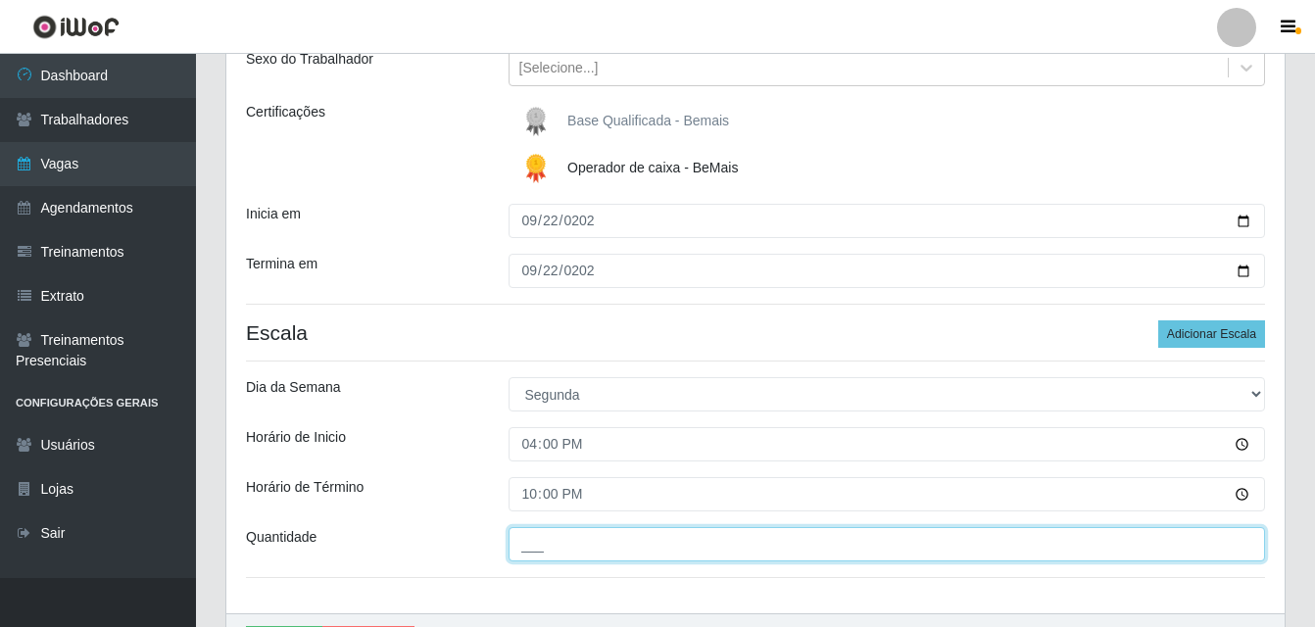
click at [540, 539] on input "___" at bounding box center [887, 544] width 757 height 34
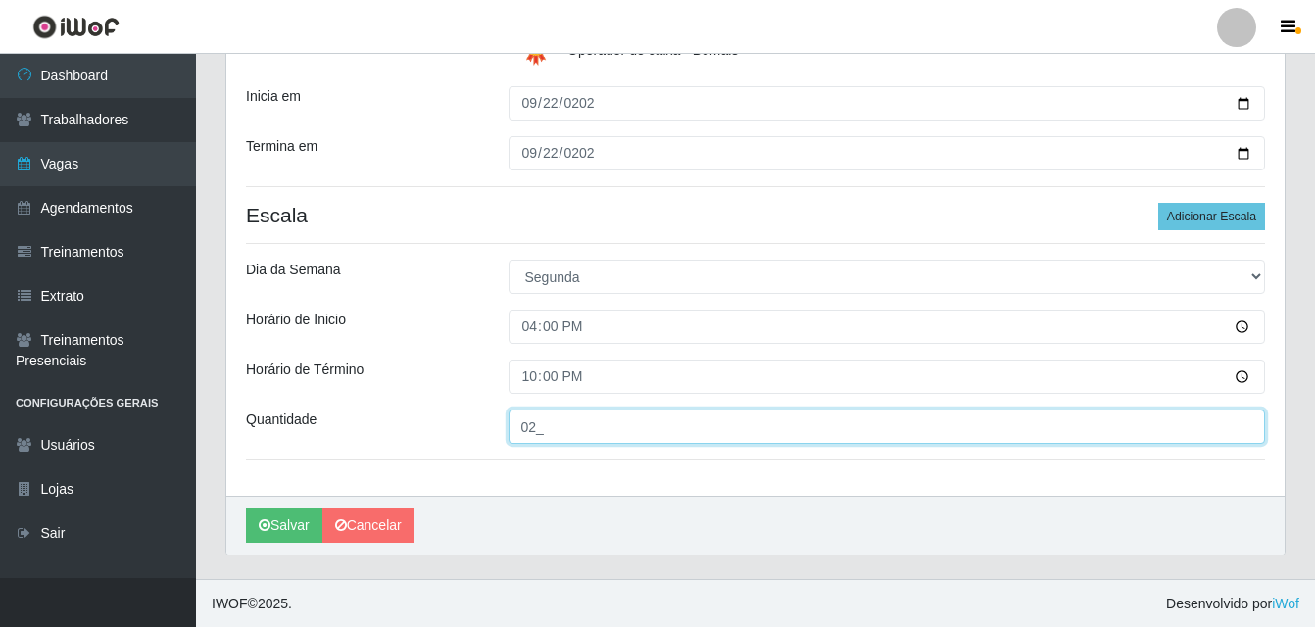
scroll to position [358, 0]
type input "02_"
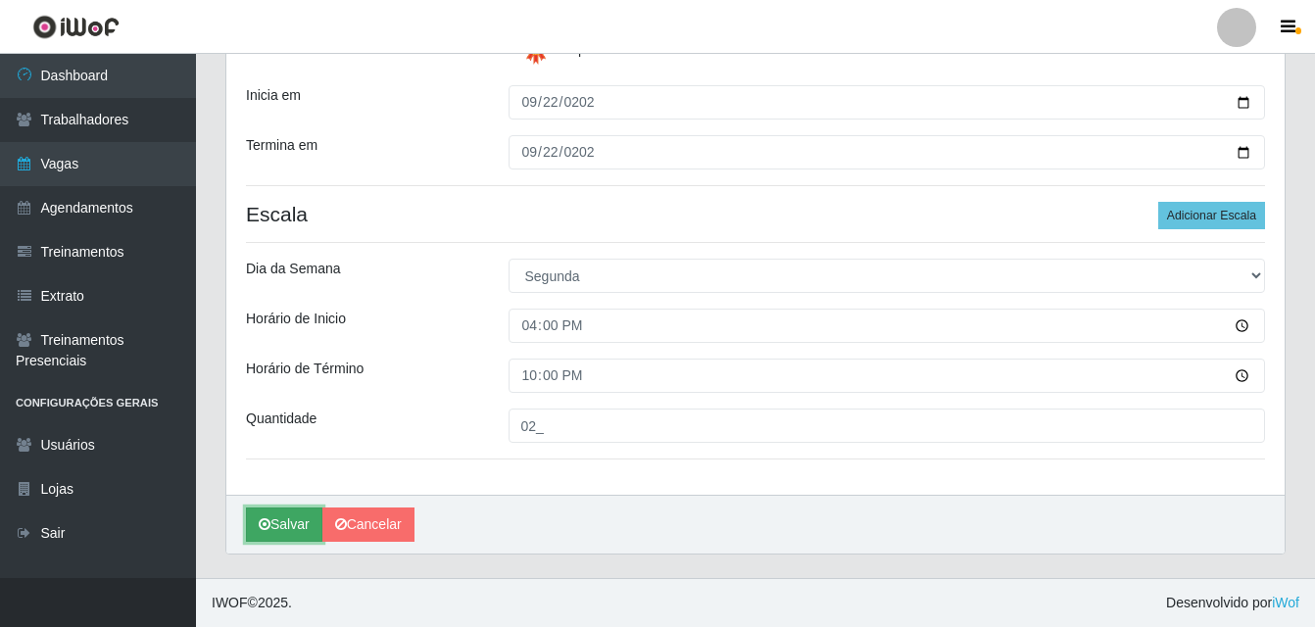
click at [301, 518] on button "Salvar" at bounding box center [284, 525] width 76 height 34
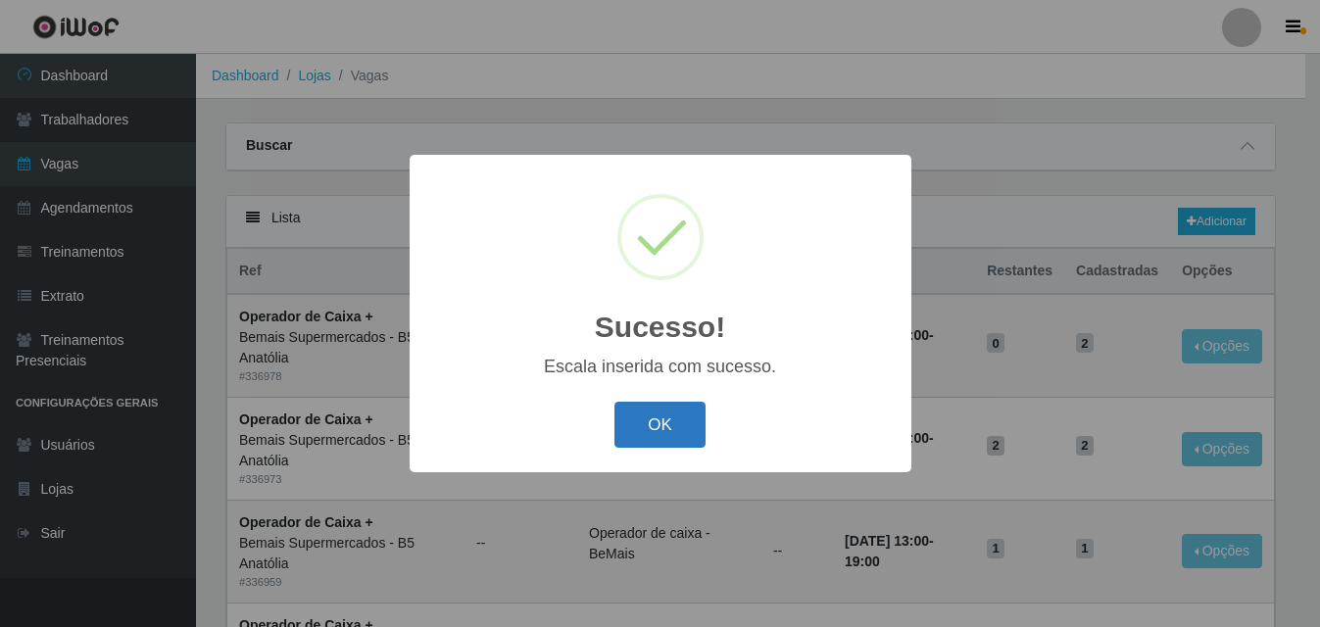
click at [660, 424] on button "OK" at bounding box center [659, 425] width 91 height 46
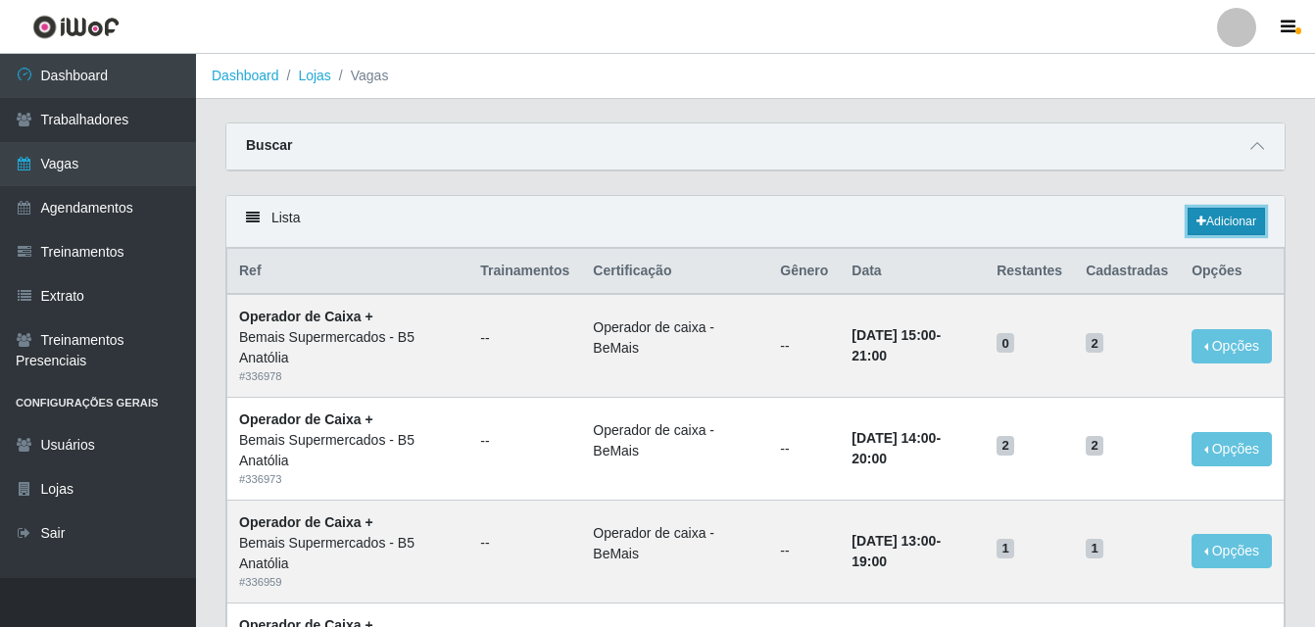
click at [1219, 224] on link "Adicionar" at bounding box center [1226, 221] width 77 height 27
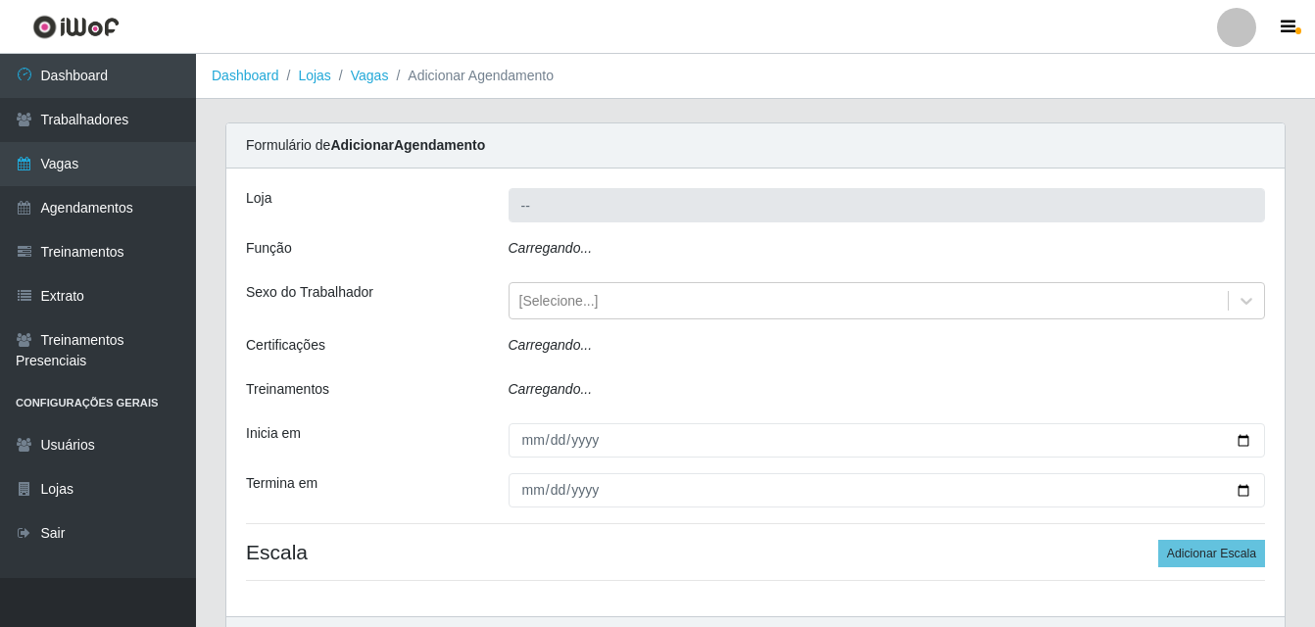
type input "Bemais Supermercados - B5 Anatólia"
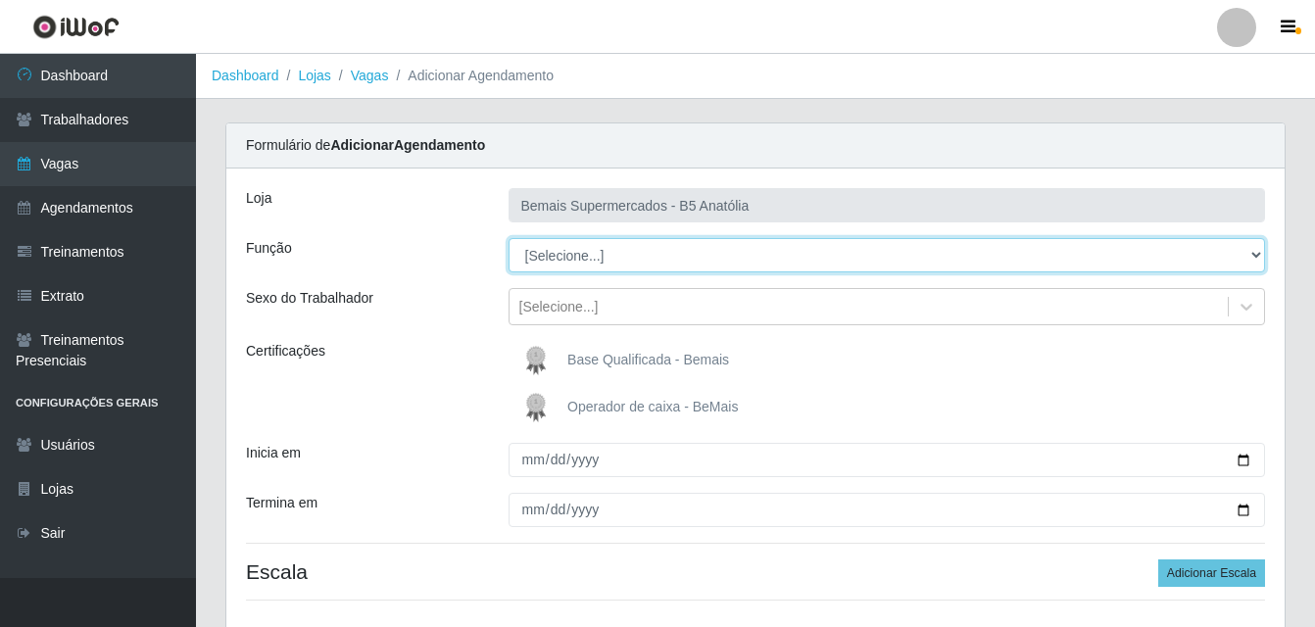
click at [1257, 254] on select "[Selecione...] ASG ASG + ASG ++ Auxiliar de Estacionamento Auxiliar de Estacion…" at bounding box center [887, 255] width 757 height 34
select select "70"
click at [509, 238] on select "[Selecione...] ASG ASG + ASG ++ Auxiliar de Estacionamento Auxiliar de Estacion…" at bounding box center [887, 255] width 757 height 34
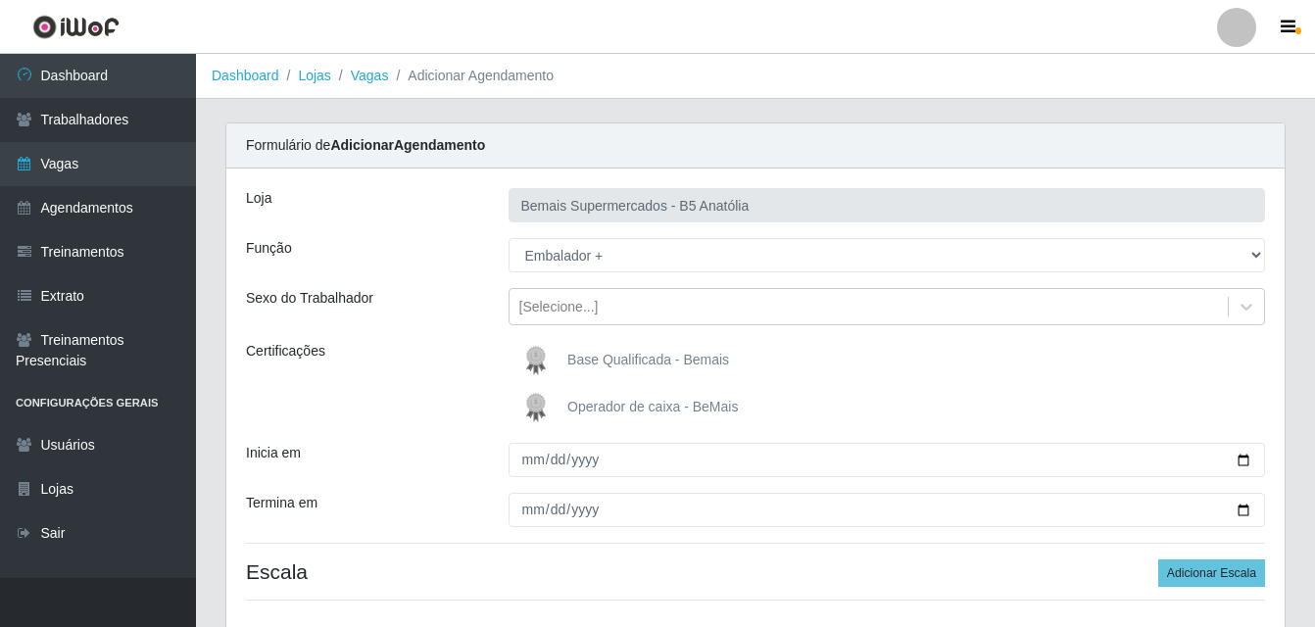
click at [646, 363] on span "Base Qualificada - Bemais" at bounding box center [648, 360] width 162 height 16
click at [0, 0] on input "Base Qualificada - Bemais" at bounding box center [0, 0] width 0 height 0
click at [646, 363] on span "Base Qualificada - Bemais" at bounding box center [648, 360] width 162 height 16
click at [0, 0] on input "Base Qualificada - Bemais" at bounding box center [0, 0] width 0 height 0
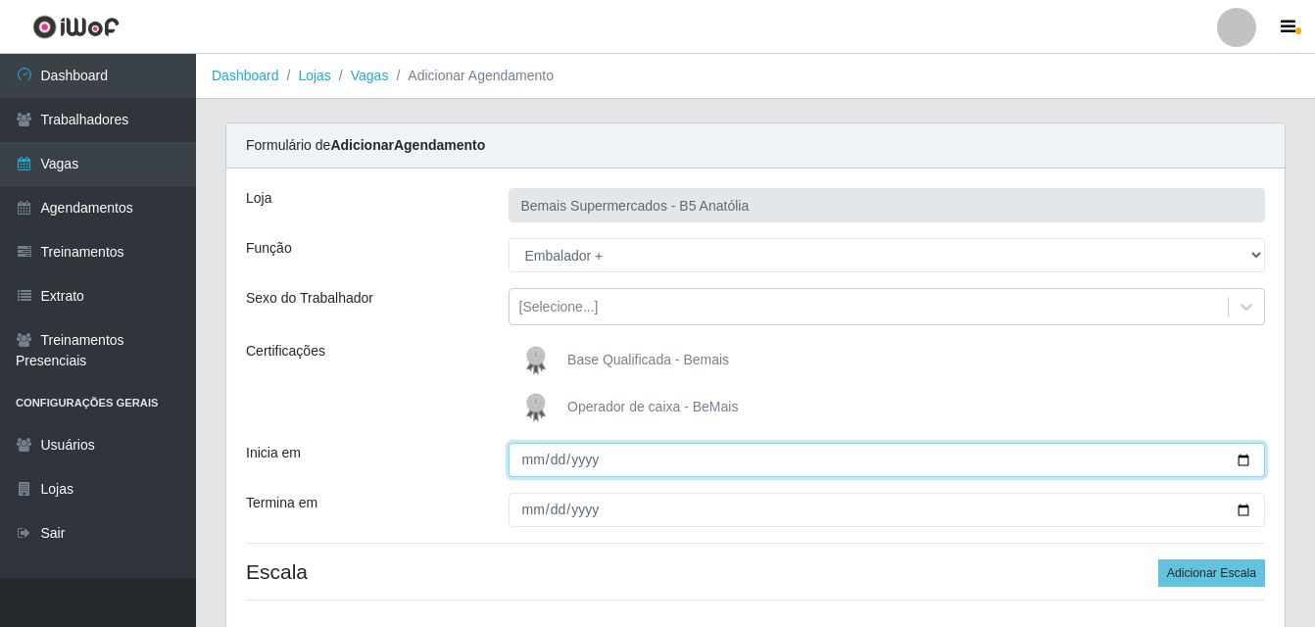
click at [533, 459] on input "Inicia em" at bounding box center [887, 460] width 757 height 34
type input "[DATE]"
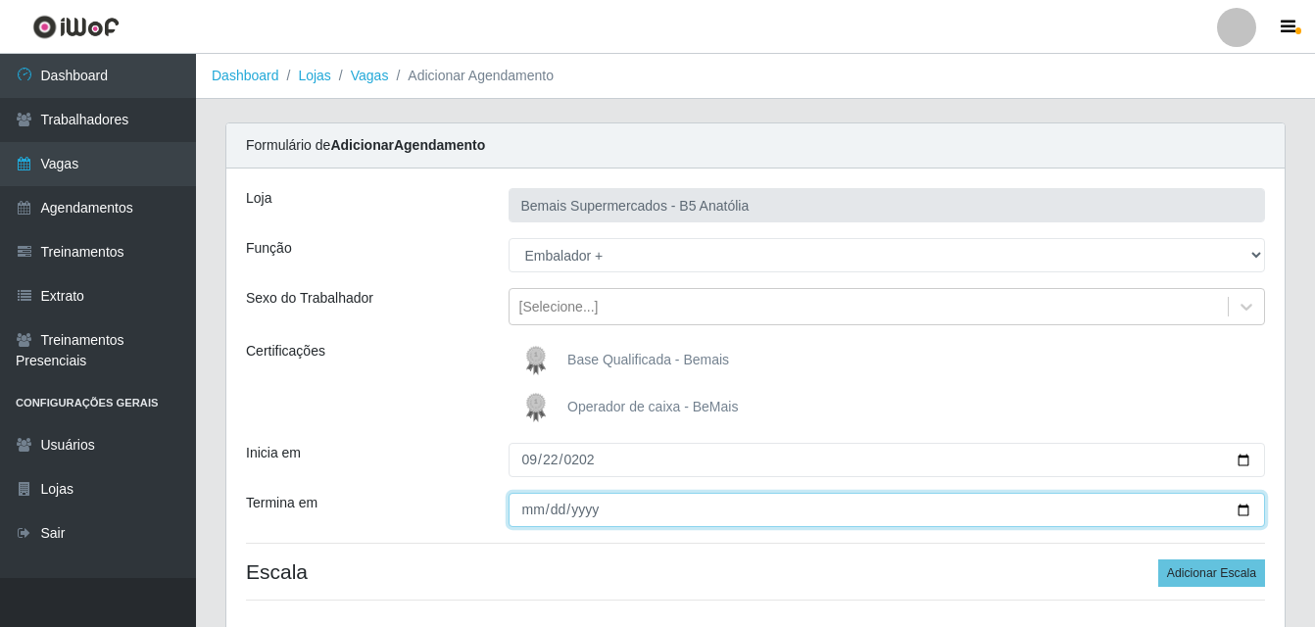
click at [527, 509] on input "Termina em" at bounding box center [887, 510] width 757 height 34
type input "[DATE]"
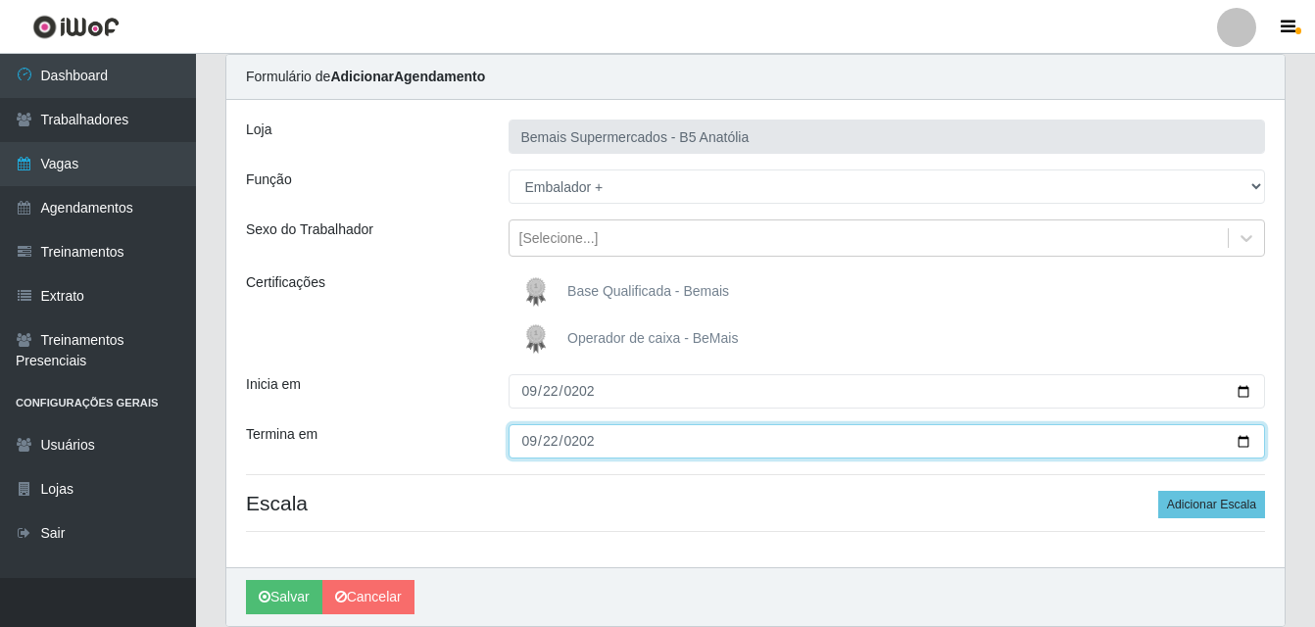
scroll to position [141, 0]
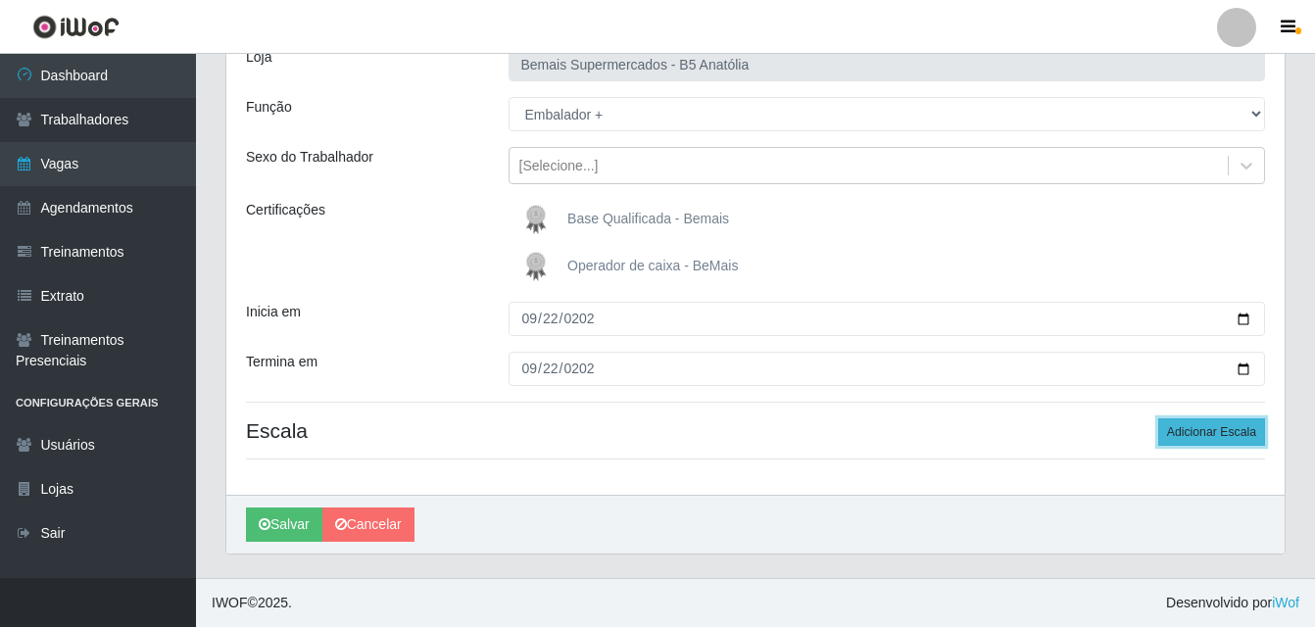
click at [1205, 430] on button "Adicionar Escala" at bounding box center [1211, 431] width 107 height 27
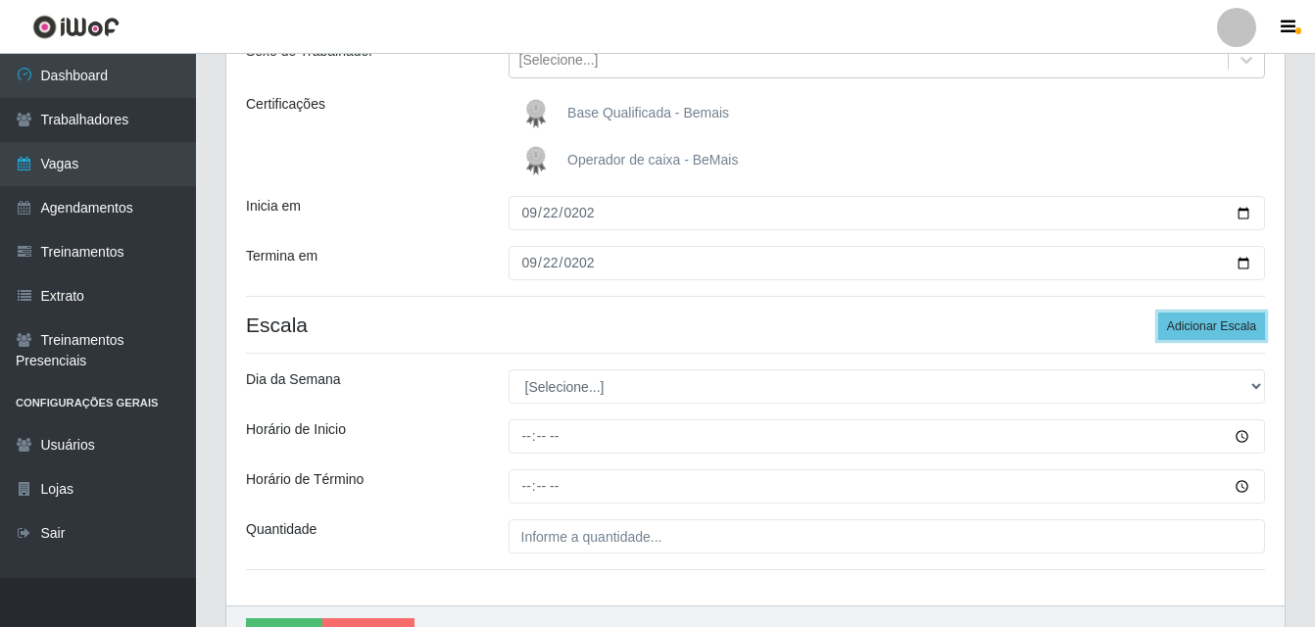
scroll to position [358, 0]
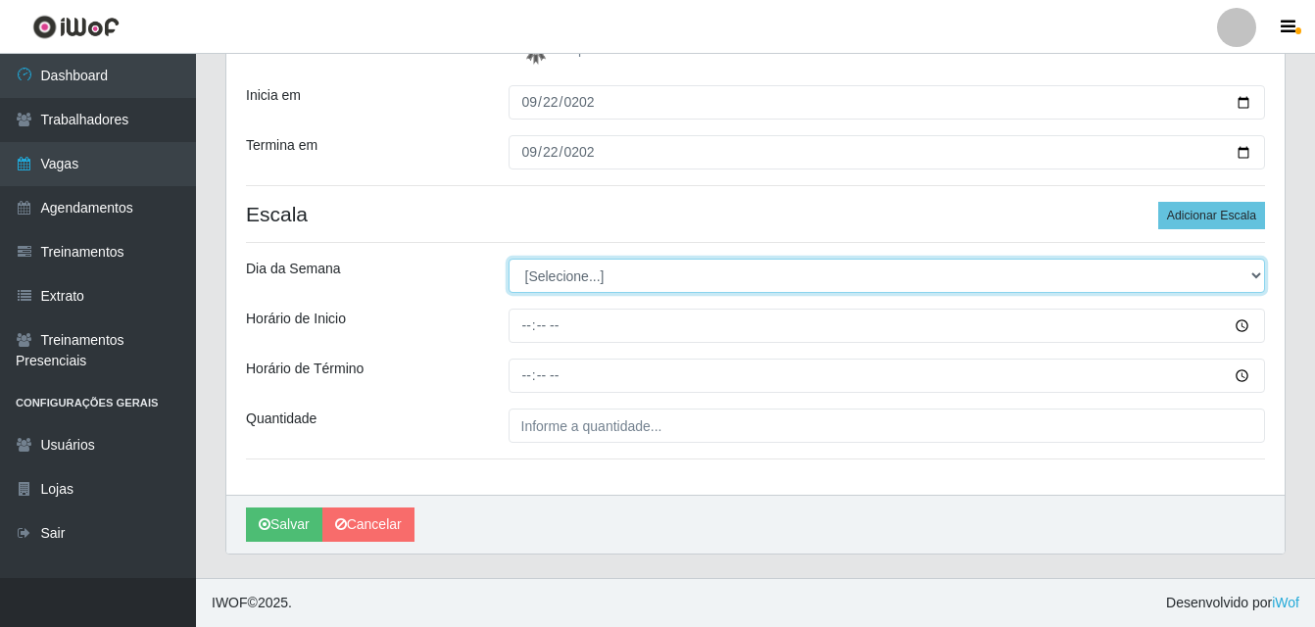
click at [1253, 277] on select "[Selecione...] Segunda Terça Quarta Quinta Sexta Sábado Domingo" at bounding box center [887, 276] width 757 height 34
select select "1"
click at [509, 259] on select "[Selecione...] Segunda Terça Quarta Quinta Sexta Sábado Domingo" at bounding box center [887, 276] width 757 height 34
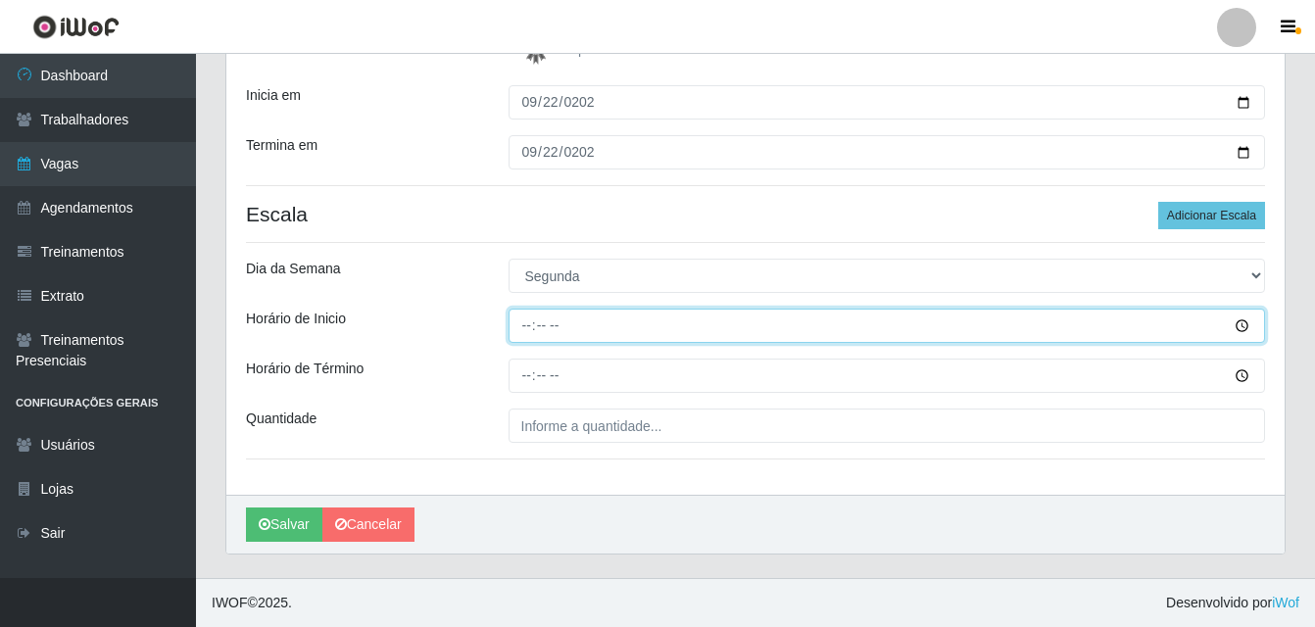
drag, startPoint x: 518, startPoint y: 324, endPoint x: 535, endPoint y: 329, distance: 17.4
click at [518, 326] on input "Horário de Inicio" at bounding box center [887, 326] width 757 height 34
type input "15:00"
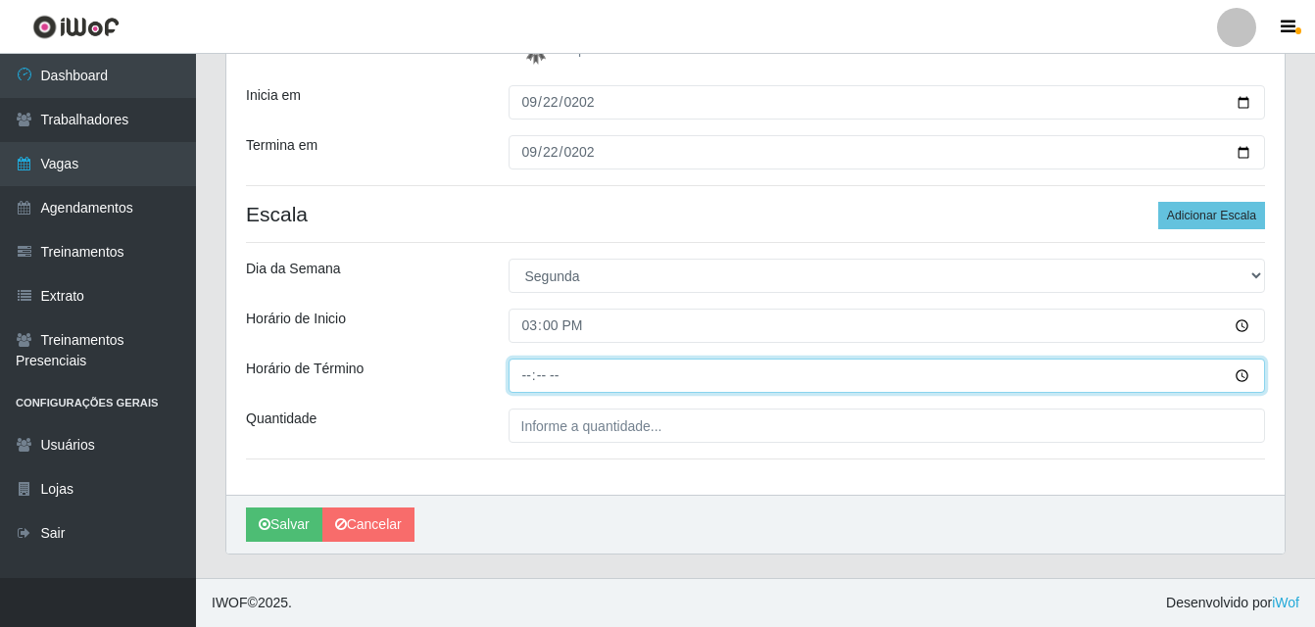
click at [525, 376] on input "Horário de Término" at bounding box center [887, 376] width 757 height 34
click at [529, 379] on input "20:00" at bounding box center [887, 376] width 757 height 34
type input "22:00"
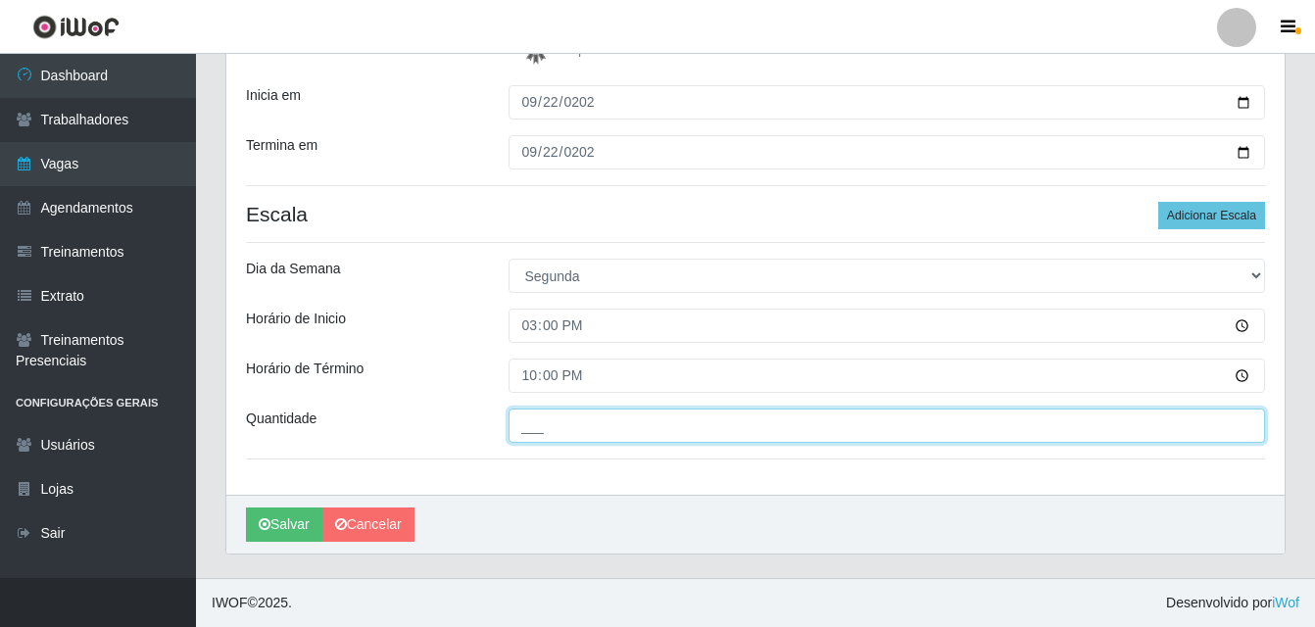
click at [545, 429] on input "___" at bounding box center [887, 426] width 757 height 34
type input "01_"
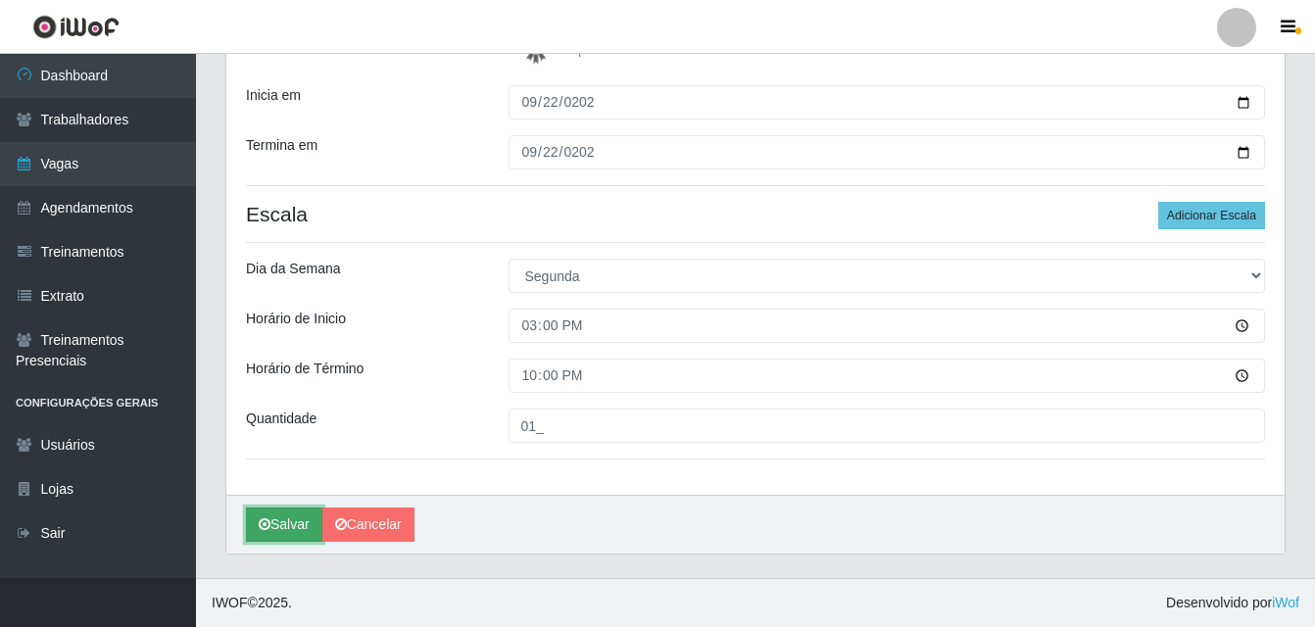
click at [296, 525] on button "Salvar" at bounding box center [284, 525] width 76 height 34
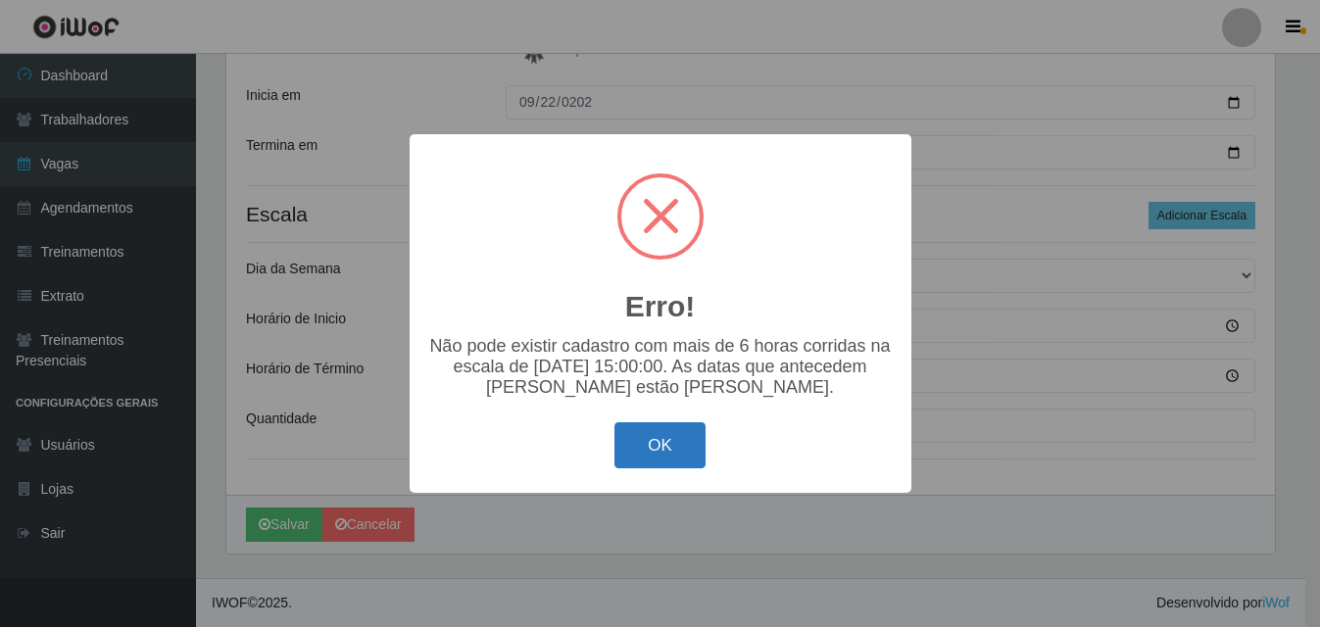
click at [644, 463] on button "OK" at bounding box center [659, 445] width 91 height 46
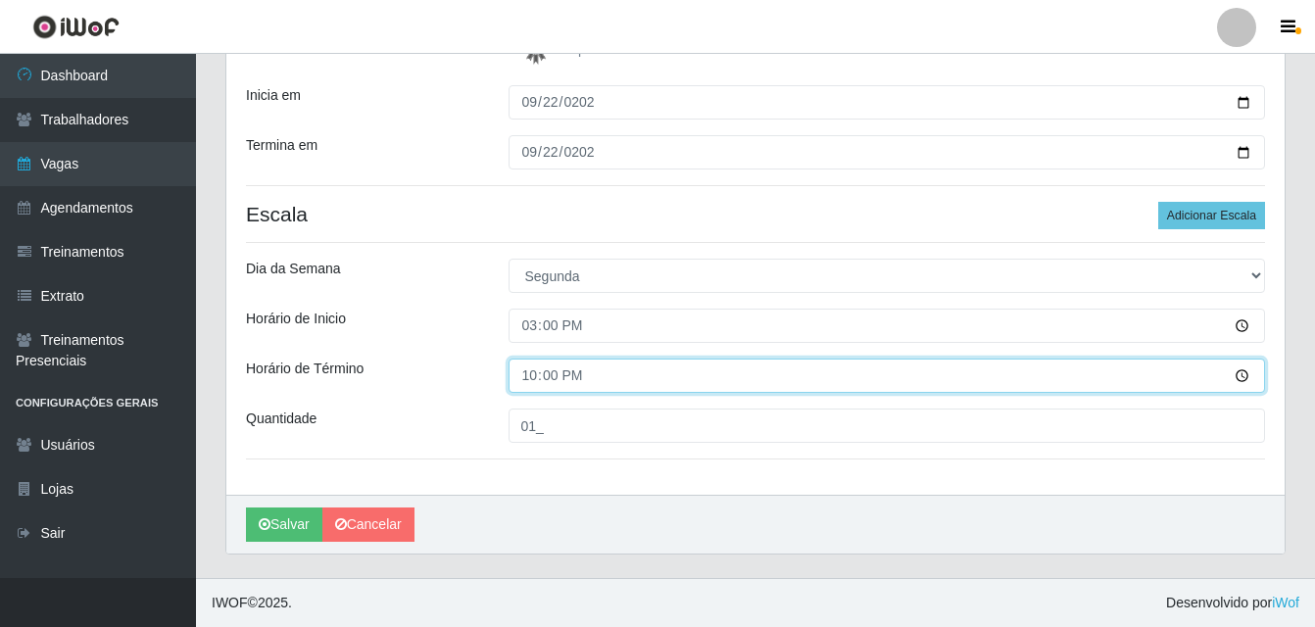
click at [533, 383] on input "22:00" at bounding box center [887, 376] width 757 height 34
type input "21:00"
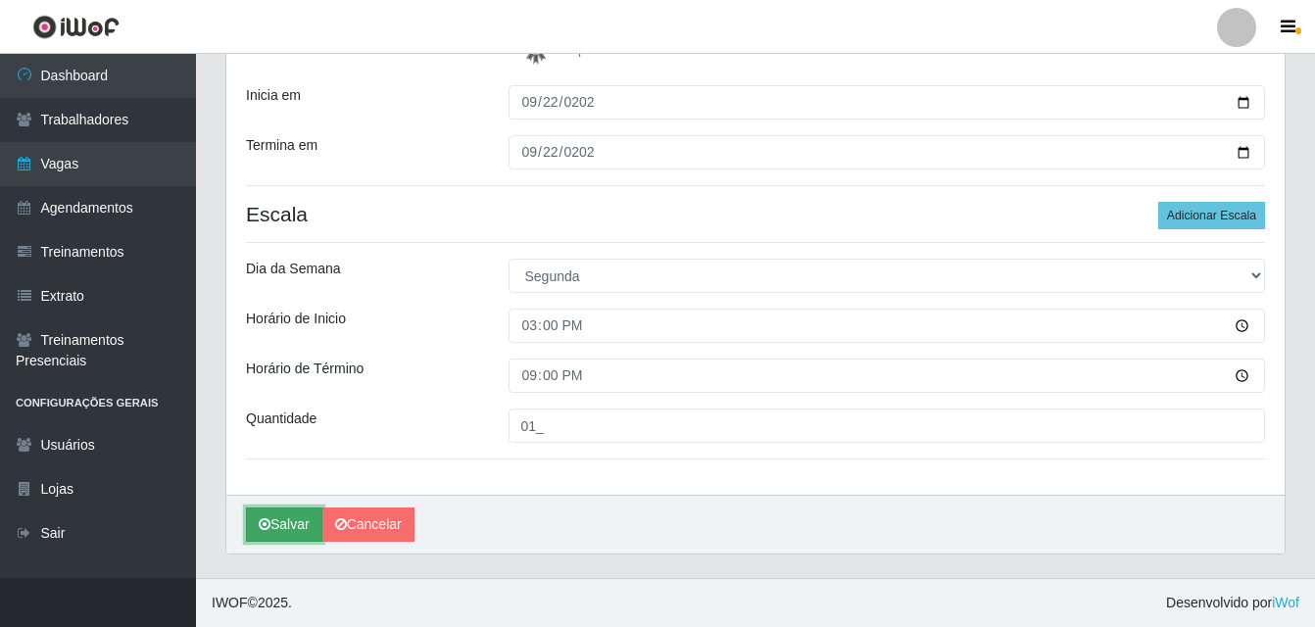
click at [292, 525] on button "Salvar" at bounding box center [284, 525] width 76 height 34
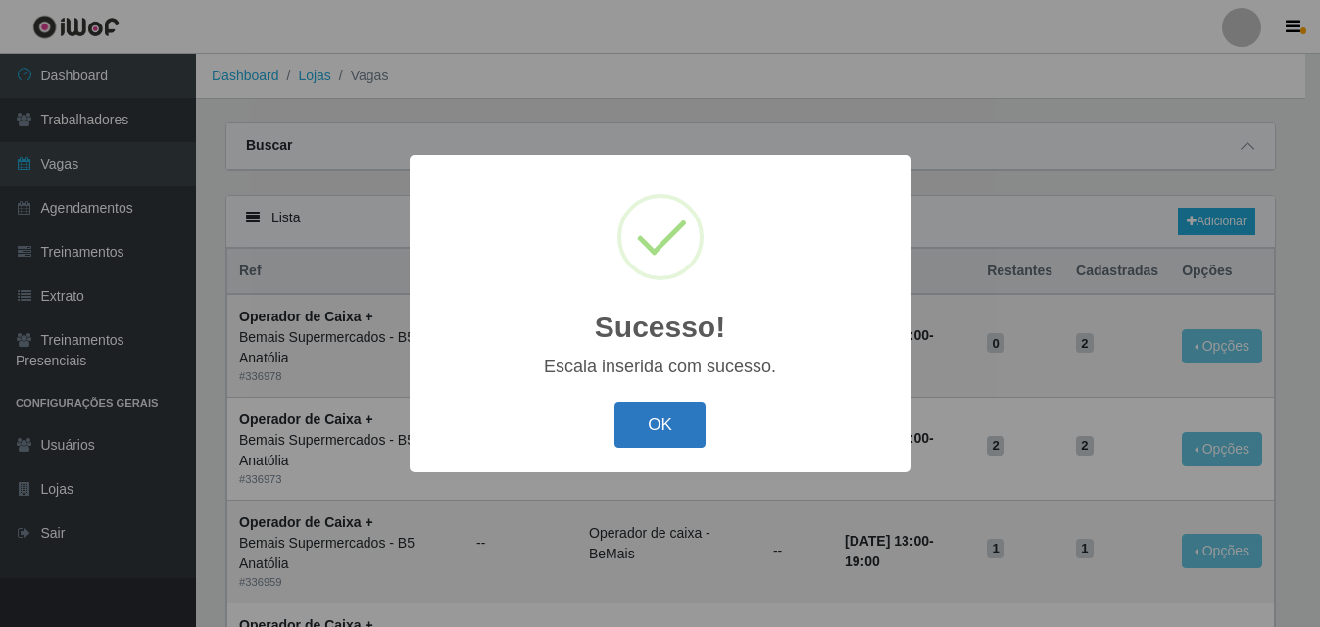
click at [638, 419] on button "OK" at bounding box center [659, 425] width 91 height 46
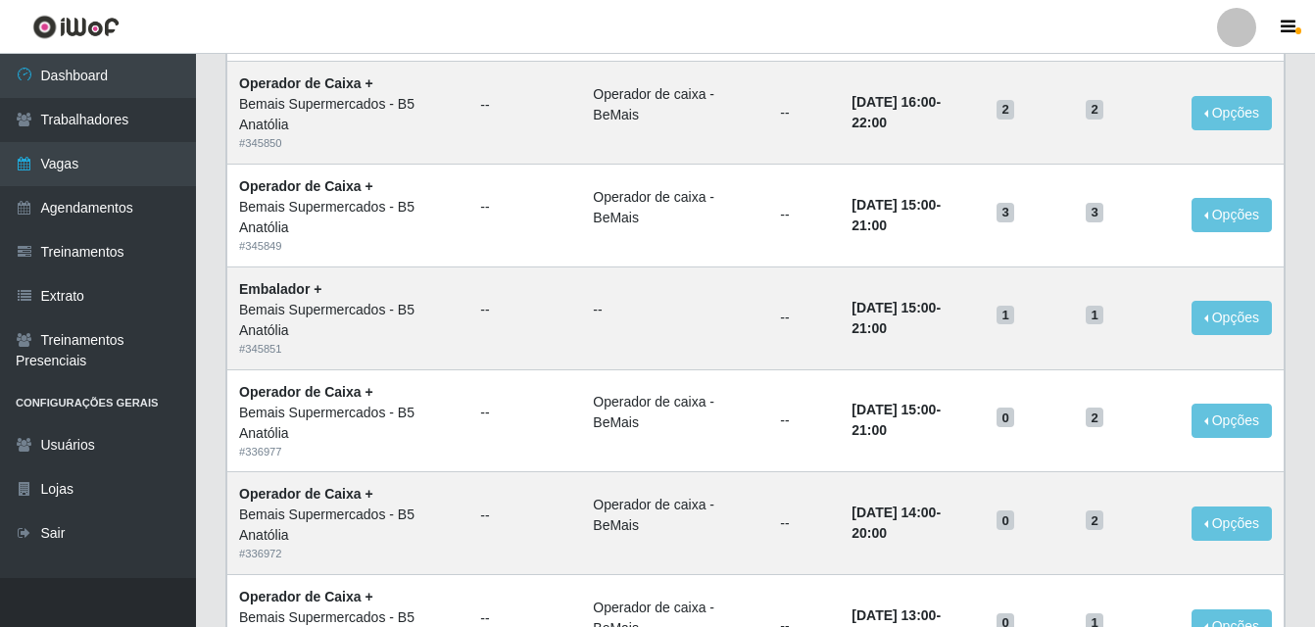
scroll to position [855, 0]
